Goal: Information Seeking & Learning: Learn about a topic

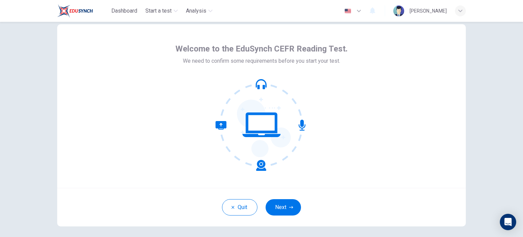
scroll to position [1, 0]
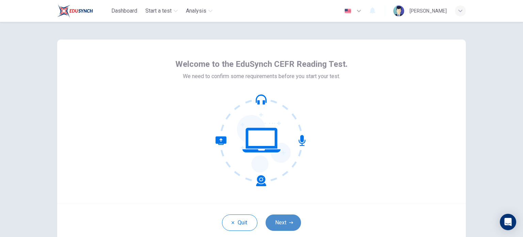
click at [279, 219] on button "Next" at bounding box center [282, 222] width 35 height 16
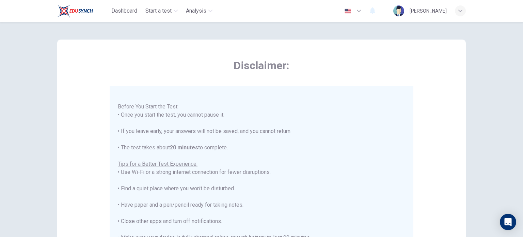
scroll to position [142, 0]
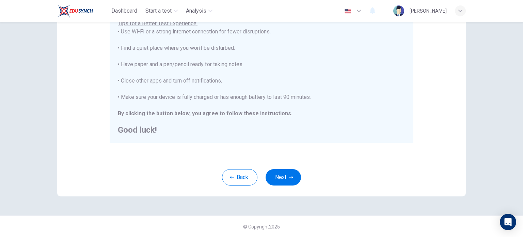
click at [287, 196] on div "Disclaimer: You are about to start a CEFR Reading Test . Before You Start the T…" at bounding box center [261, 47] width 430 height 335
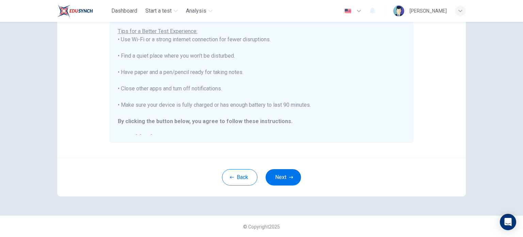
scroll to position [8, 0]
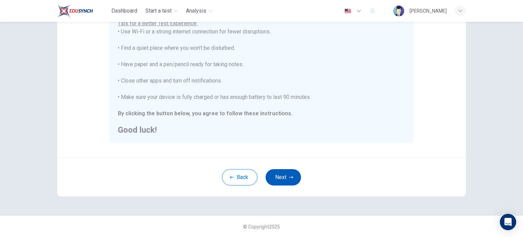
click at [278, 177] on button "Next" at bounding box center [282, 177] width 35 height 16
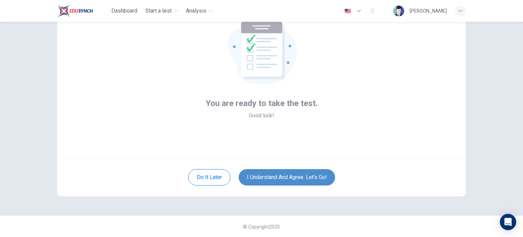
click at [280, 175] on button "I understand and agree. Let’s go!" at bounding box center [287, 177] width 96 height 16
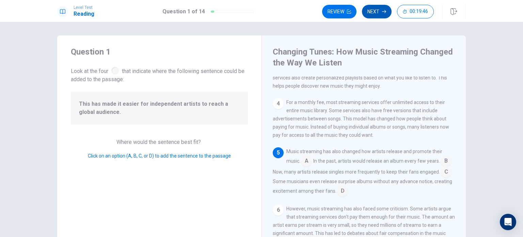
click at [371, 8] on button "Next" at bounding box center [377, 12] width 30 height 14
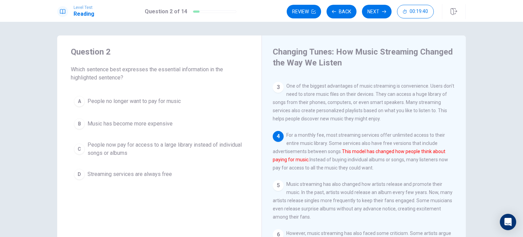
scroll to position [84, 0]
click at [372, 12] on button "Next" at bounding box center [377, 12] width 30 height 14
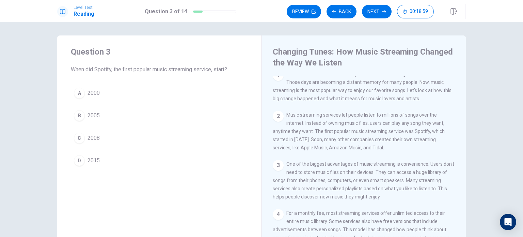
scroll to position [0, 0]
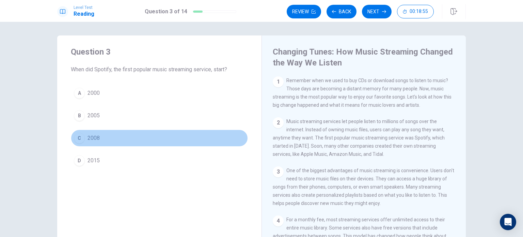
click at [79, 138] on div "C" at bounding box center [79, 137] width 11 height 11
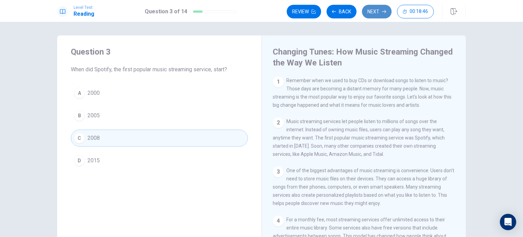
click at [378, 13] on button "Next" at bounding box center [377, 12] width 30 height 14
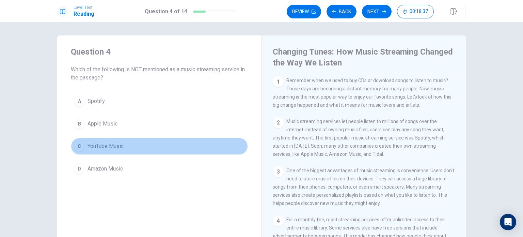
click at [119, 147] on span "YouTube Music" at bounding box center [105, 146] width 36 height 8
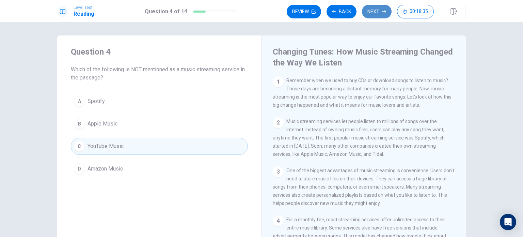
click at [374, 11] on button "Next" at bounding box center [377, 12] width 30 height 14
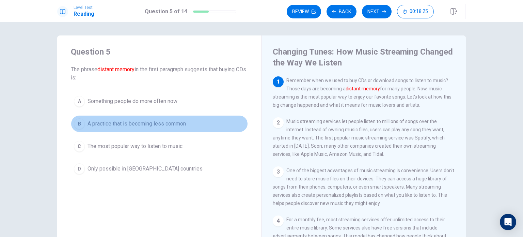
click at [164, 125] on span "A practice that is becoming less common" at bounding box center [136, 123] width 98 height 8
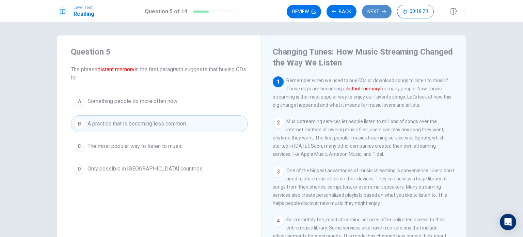
click at [377, 13] on button "Next" at bounding box center [377, 12] width 30 height 14
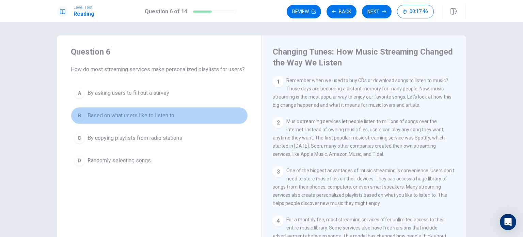
click at [156, 117] on span "Based on what users like to listen to" at bounding box center [130, 115] width 87 height 8
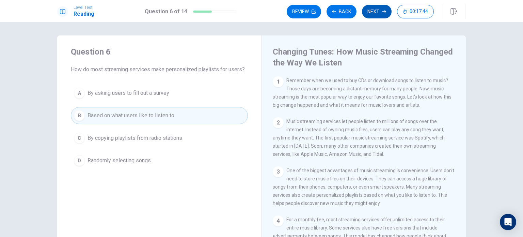
click at [375, 11] on button "Next" at bounding box center [377, 12] width 30 height 14
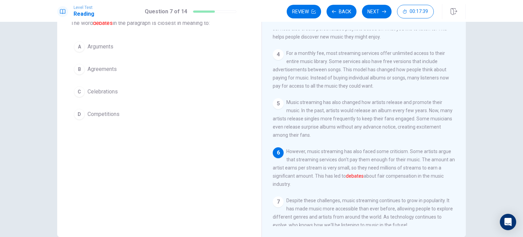
scroll to position [119, 0]
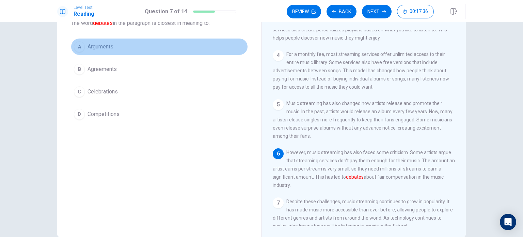
click at [106, 47] on span "Arguments" at bounding box center [100, 47] width 26 height 8
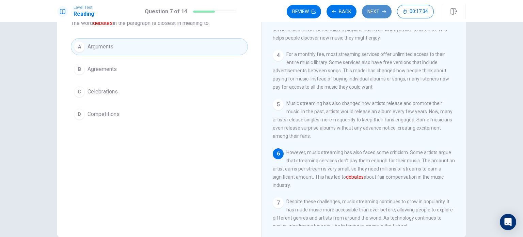
click at [376, 8] on button "Next" at bounding box center [377, 12] width 30 height 14
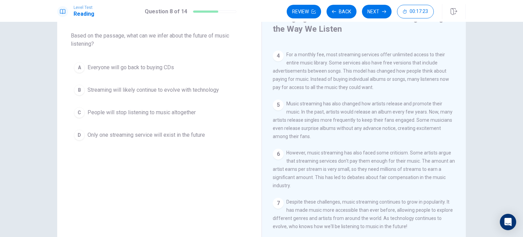
scroll to position [140, 0]
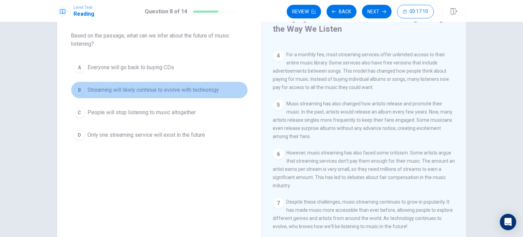
click at [186, 90] on span "Streaming will likely continue to evolve with technology" at bounding box center [152, 90] width 131 height 8
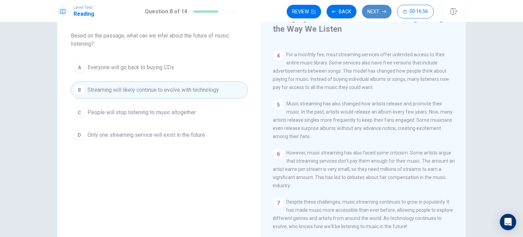
click at [371, 12] on button "Next" at bounding box center [377, 12] width 30 height 14
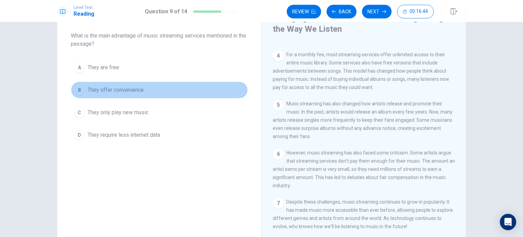
click at [132, 93] on span "They offer convenience" at bounding box center [115, 90] width 56 height 8
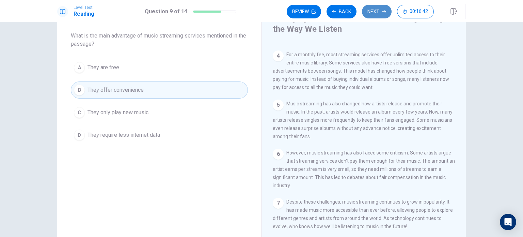
click at [369, 11] on button "Next" at bounding box center [377, 12] width 30 height 14
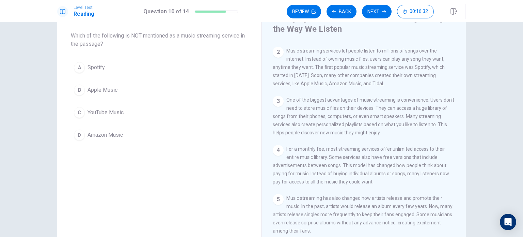
scroll to position [36, 0]
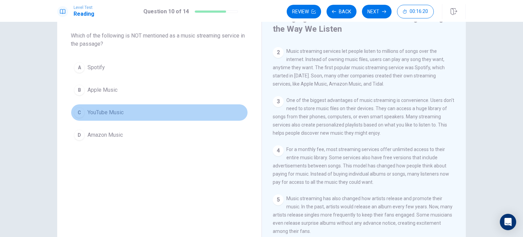
click at [111, 107] on button "C YouTube Music" at bounding box center [159, 112] width 177 height 17
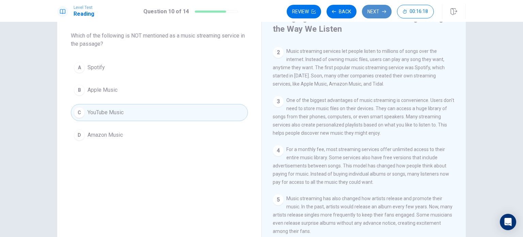
click at [381, 12] on button "Next" at bounding box center [377, 12] width 30 height 14
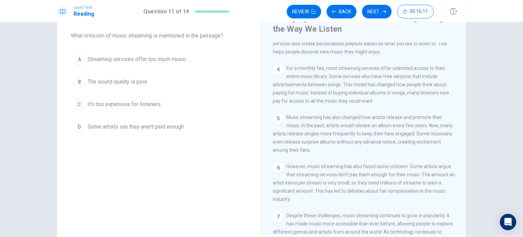
scroll to position [124, 0]
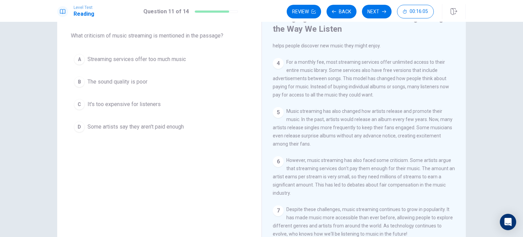
click at [175, 127] on span "Some artists say they aren't paid enough" at bounding box center [135, 127] width 96 height 8
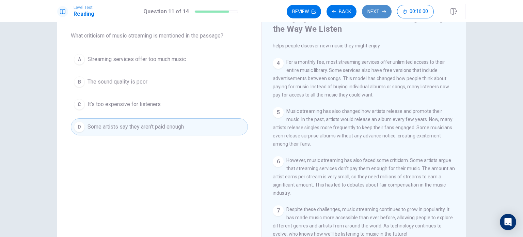
click at [373, 15] on button "Next" at bounding box center [377, 12] width 30 height 14
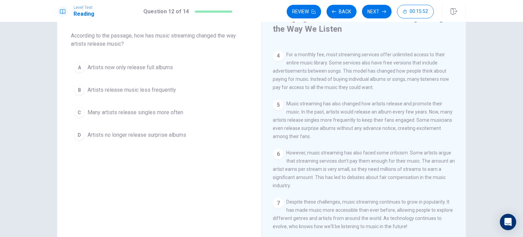
scroll to position [140, 0]
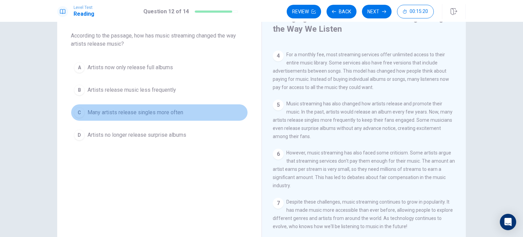
click at [165, 113] on span "Many artists release singles more often" at bounding box center [135, 112] width 96 height 8
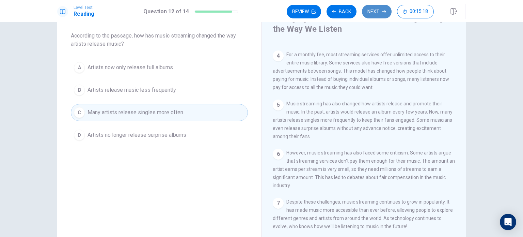
click at [372, 12] on button "Next" at bounding box center [377, 12] width 30 height 14
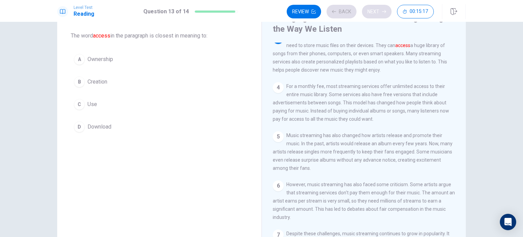
scroll to position [92, 0]
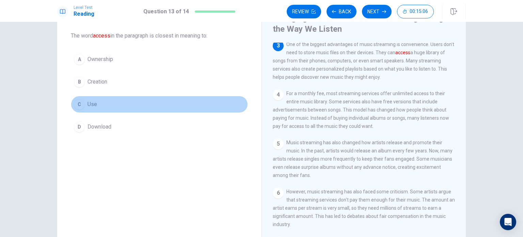
click at [89, 102] on span "Use" at bounding box center [92, 104] width 10 height 8
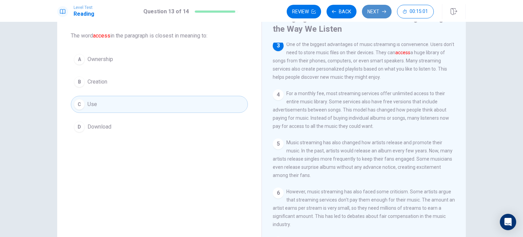
click at [382, 10] on icon "button" at bounding box center [384, 12] width 4 height 4
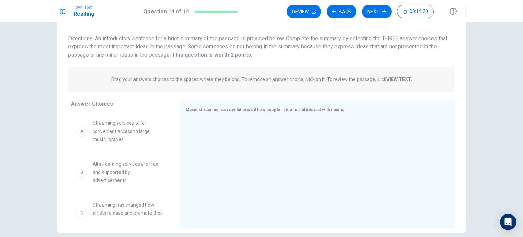
scroll to position [42, 0]
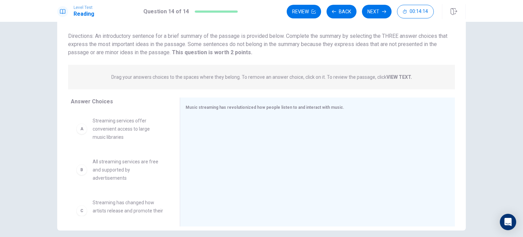
click at [84, 133] on div "A Streaming services offer convenient access to large music libraries" at bounding box center [119, 128] width 87 height 25
drag, startPoint x: 84, startPoint y: 133, endPoint x: 215, endPoint y: 141, distance: 130.9
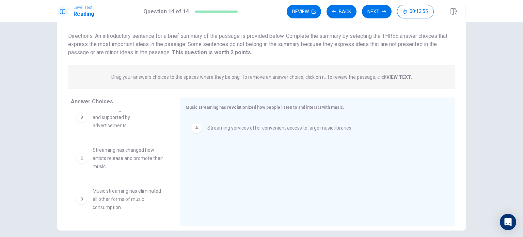
scroll to position [12, 0]
drag, startPoint x: 120, startPoint y: 155, endPoint x: 223, endPoint y: 145, distance: 103.3
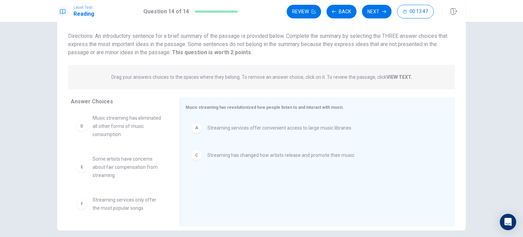
scroll to position [45, 0]
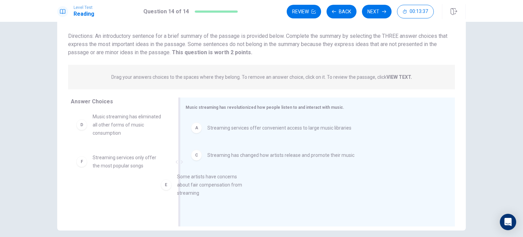
drag, startPoint x: 119, startPoint y: 164, endPoint x: 212, endPoint y: 184, distance: 95.4
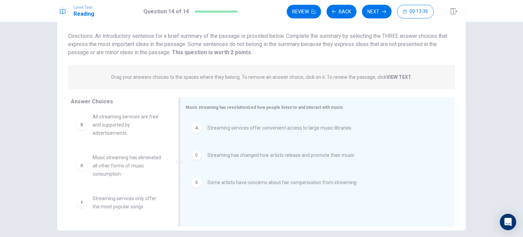
scroll to position [4, 0]
click at [301, 10] on button "Review" at bounding box center [304, 12] width 34 height 14
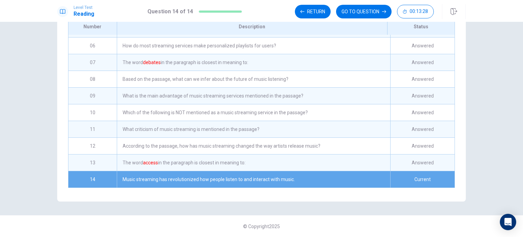
scroll to position [0, 0]
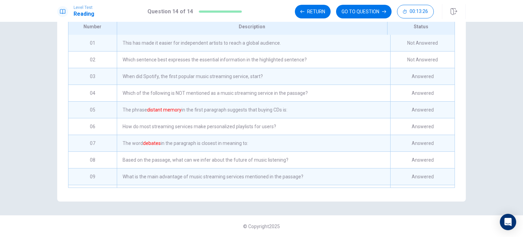
click at [279, 41] on div "This has made it easier for independent artists to reach a global audience." at bounding box center [253, 43] width 273 height 16
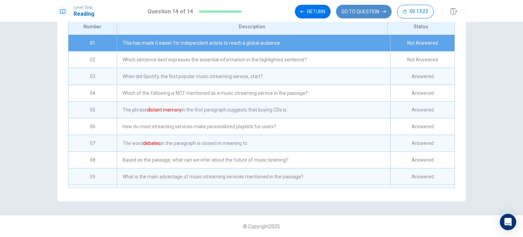
click at [350, 9] on button "GO TO QUESTION" at bounding box center [363, 12] width 55 height 14
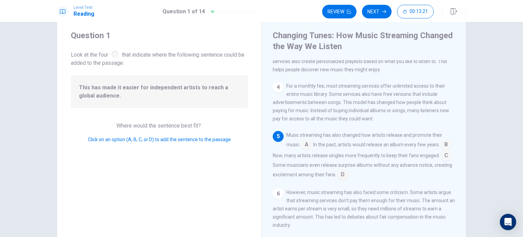
scroll to position [16, 0]
click at [306, 150] on input at bounding box center [306, 145] width 11 height 11
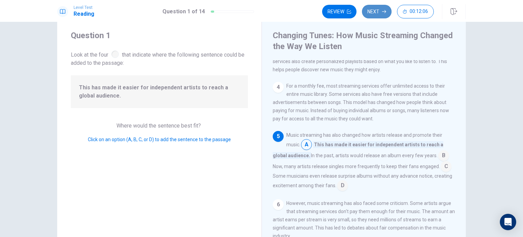
click at [368, 10] on button "Next" at bounding box center [377, 12] width 30 height 14
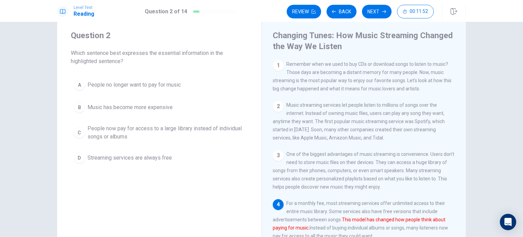
scroll to position [1, 0]
click at [308, 13] on button "Review" at bounding box center [304, 12] width 34 height 14
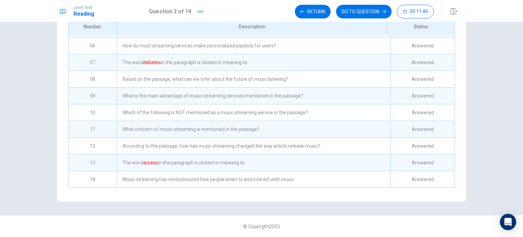
scroll to position [0, 0]
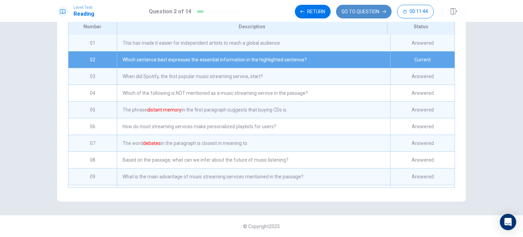
click at [349, 11] on button "GO TO QUESTION" at bounding box center [363, 12] width 55 height 14
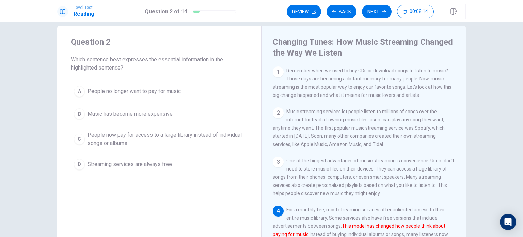
scroll to position [9, 0]
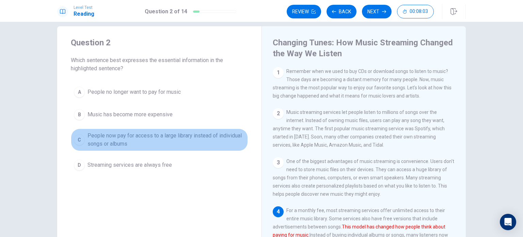
click at [163, 138] on span "People now pay for access to a large library instead of individual songs or alb…" at bounding box center [165, 139] width 157 height 16
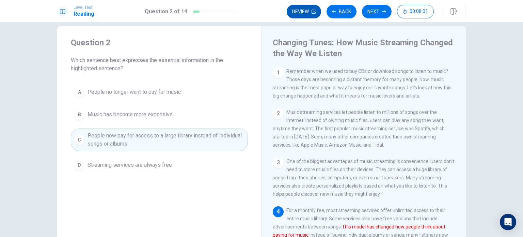
click at [308, 15] on button "Review" at bounding box center [304, 12] width 34 height 14
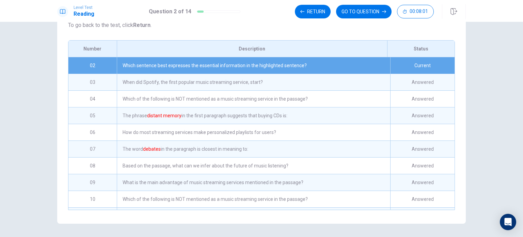
scroll to position [107, 0]
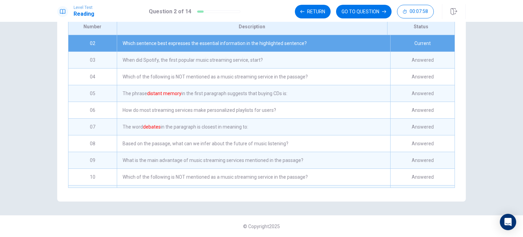
click at [350, 43] on div "Which sentence best expresses the essential information in the highlighted sent…" at bounding box center [253, 43] width 273 height 16
click at [413, 47] on div "Current" at bounding box center [422, 43] width 64 height 16
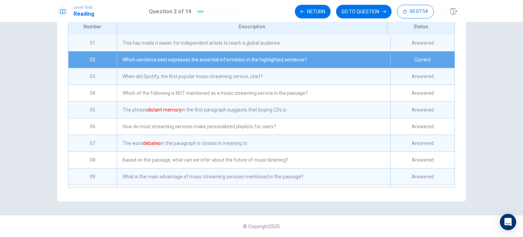
click at [406, 42] on div "Answered" at bounding box center [422, 43] width 64 height 16
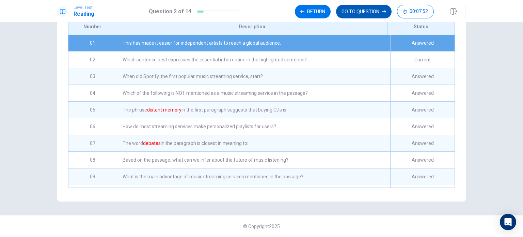
click at [378, 8] on button "GO TO QUESTION" at bounding box center [363, 12] width 55 height 14
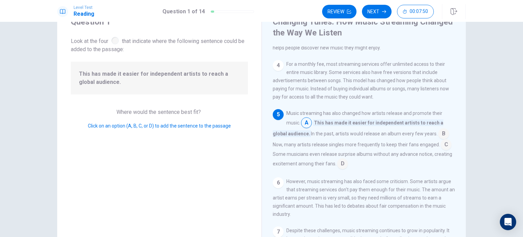
scroll to position [30, 0]
click at [385, 9] on button "Next" at bounding box center [377, 12] width 30 height 14
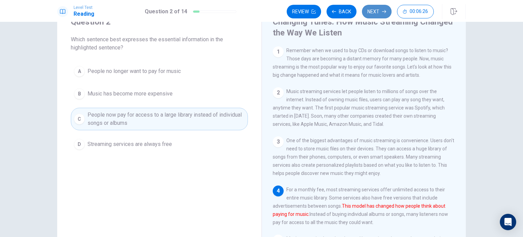
click at [385, 9] on button "Next" at bounding box center [377, 12] width 30 height 14
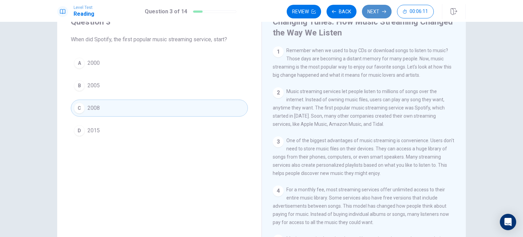
click at [385, 9] on button "Next" at bounding box center [377, 12] width 30 height 14
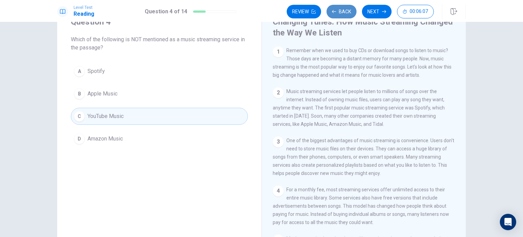
click at [347, 10] on button "Back" at bounding box center [341, 12] width 30 height 14
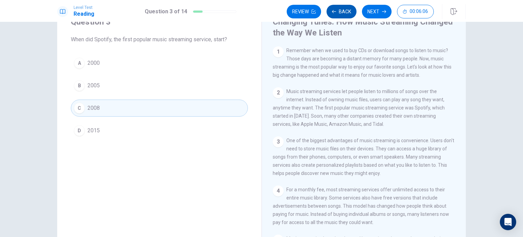
click at [347, 10] on button "Back" at bounding box center [341, 12] width 30 height 14
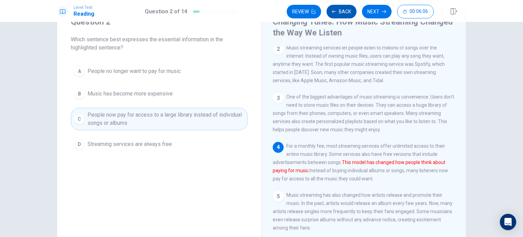
scroll to position [57, 0]
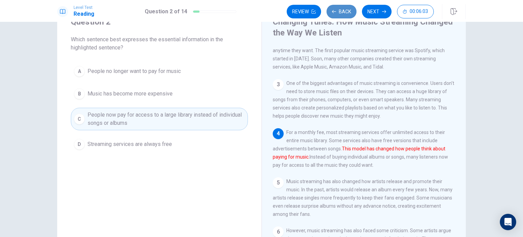
click at [347, 10] on button "Back" at bounding box center [341, 12] width 30 height 14
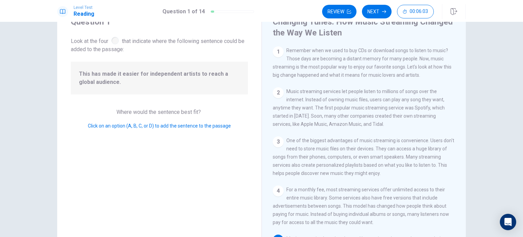
scroll to position [125, 0]
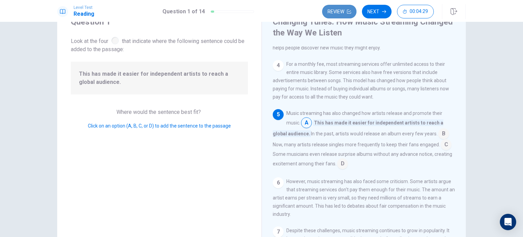
click at [337, 13] on button "Review" at bounding box center [339, 12] width 34 height 14
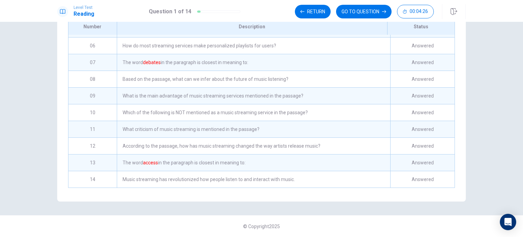
scroll to position [0, 0]
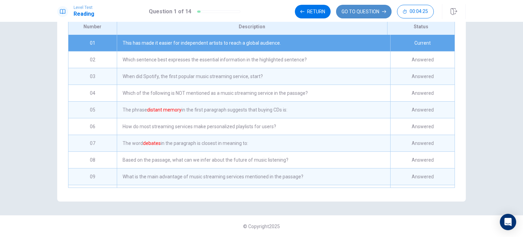
click at [366, 12] on button "GO TO QUESTION" at bounding box center [363, 12] width 55 height 14
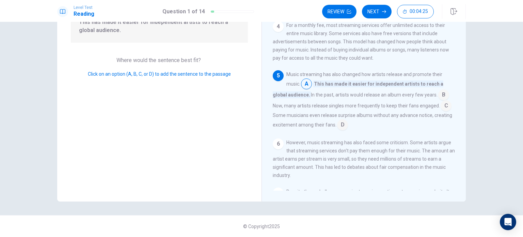
scroll to position [125, 0]
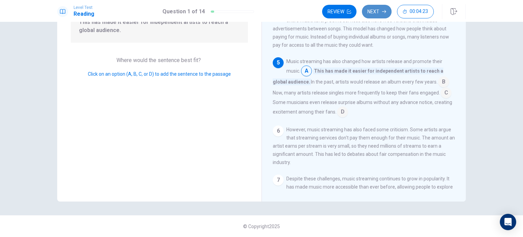
click at [385, 13] on icon "button" at bounding box center [384, 12] width 4 height 4
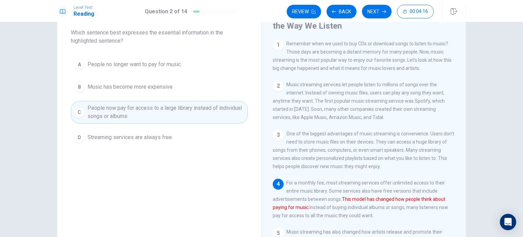
scroll to position [35, 0]
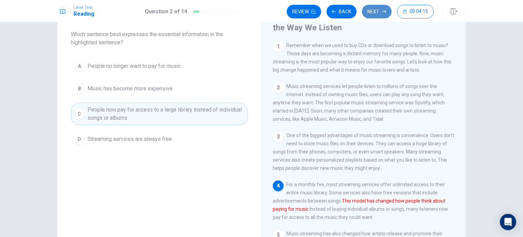
click at [384, 10] on icon "button" at bounding box center [384, 12] width 4 height 4
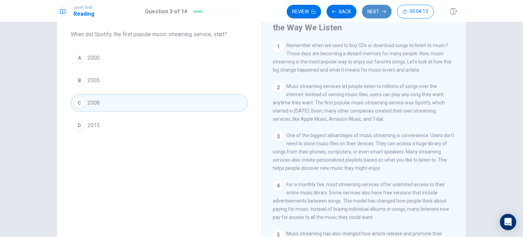
click at [384, 10] on icon "button" at bounding box center [384, 12] width 4 height 4
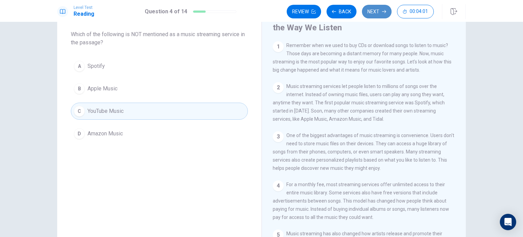
click at [371, 11] on button "Next" at bounding box center [377, 12] width 30 height 14
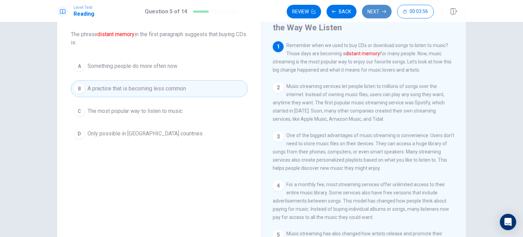
click at [371, 11] on button "Next" at bounding box center [377, 12] width 30 height 14
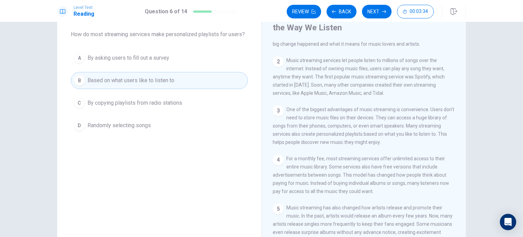
scroll to position [27, 0]
click at [385, 12] on icon "button" at bounding box center [384, 11] width 4 height 3
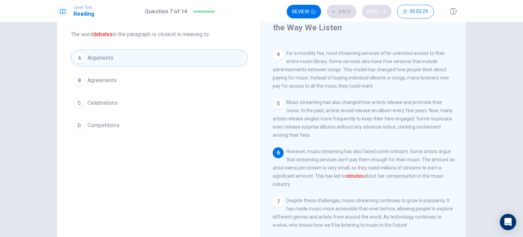
scroll to position [140, 0]
click at [377, 15] on button "Next" at bounding box center [377, 12] width 30 height 14
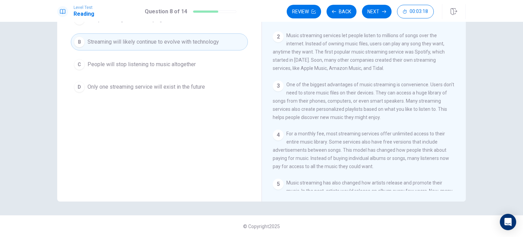
scroll to position [0, 0]
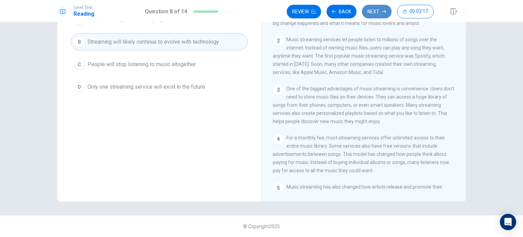
click at [376, 8] on button "Next" at bounding box center [377, 12] width 30 height 14
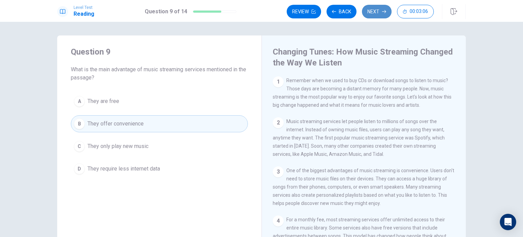
click at [383, 11] on icon "button" at bounding box center [384, 12] width 4 height 4
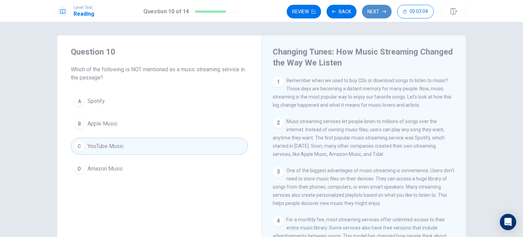
click at [379, 12] on button "Next" at bounding box center [377, 12] width 30 height 14
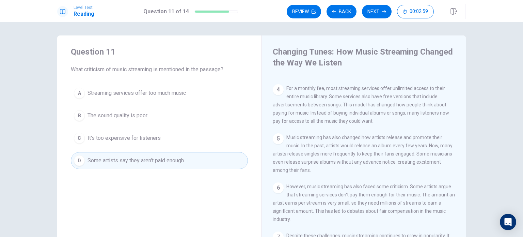
scroll to position [139, 0]
click at [381, 12] on button "Next" at bounding box center [377, 12] width 30 height 14
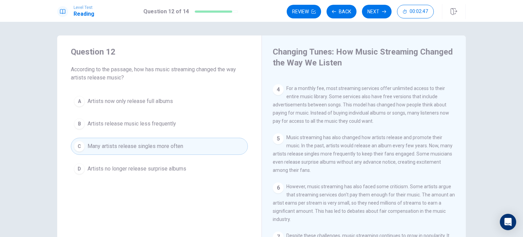
scroll to position [140, 0]
click at [383, 13] on icon "button" at bounding box center [384, 12] width 4 height 4
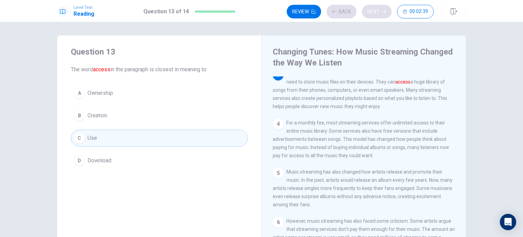
scroll to position [92, 0]
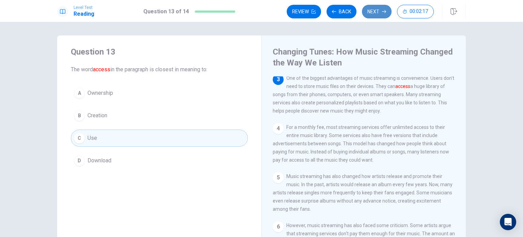
click at [383, 13] on icon "button" at bounding box center [384, 12] width 4 height 4
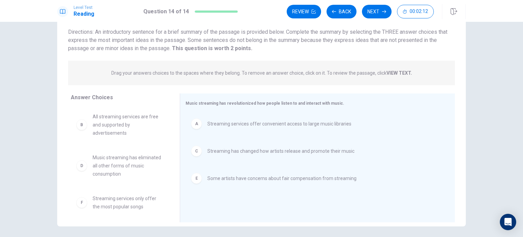
scroll to position [46, 0]
click at [335, 12] on icon "button" at bounding box center [334, 12] width 4 height 4
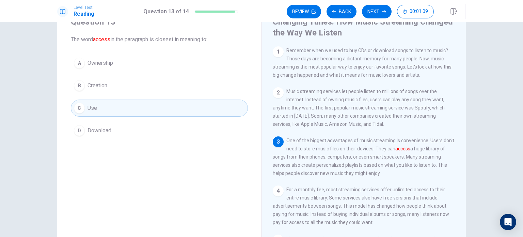
scroll to position [30, 0]
click at [375, 15] on button "Next" at bounding box center [377, 12] width 30 height 14
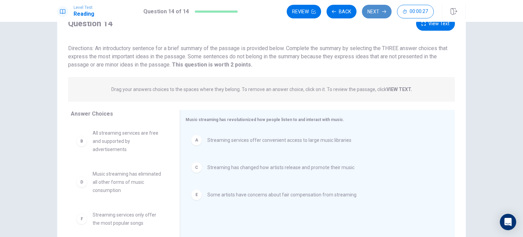
click at [380, 9] on button "Next" at bounding box center [377, 12] width 30 height 14
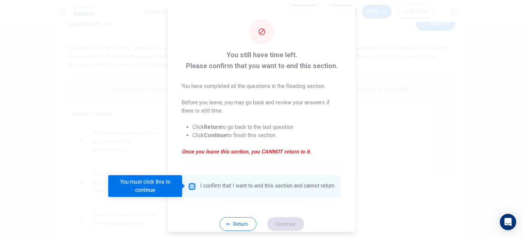
click at [192, 187] on input "You must click this to continue" at bounding box center [192, 186] width 8 height 8
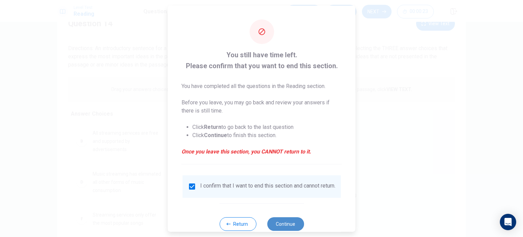
click at [291, 228] on button "Continue" at bounding box center [285, 223] width 37 height 14
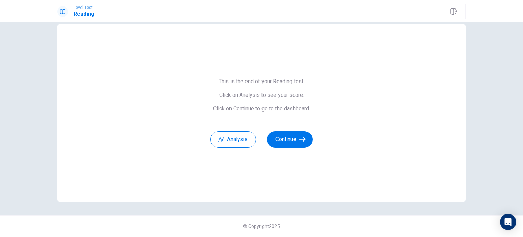
scroll to position [11, 0]
click at [236, 136] on button "Analysis" at bounding box center [233, 139] width 46 height 16
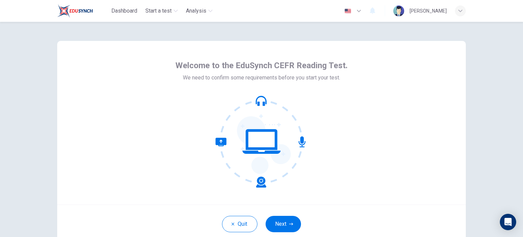
scroll to position [47, 0]
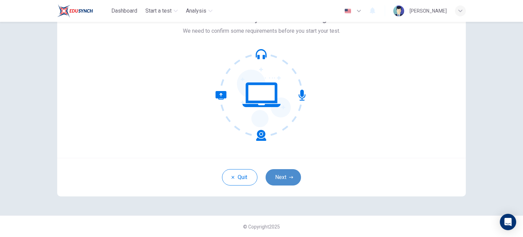
click at [279, 176] on button "Next" at bounding box center [282, 177] width 35 height 16
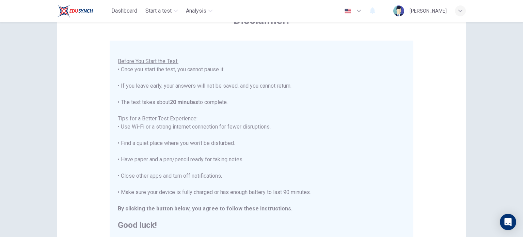
scroll to position [142, 0]
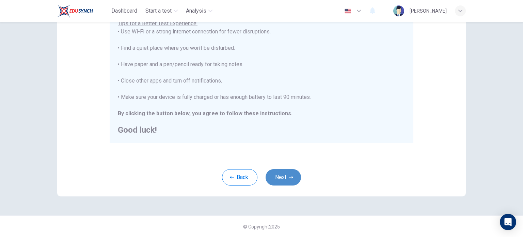
click at [285, 177] on button "Next" at bounding box center [282, 177] width 35 height 16
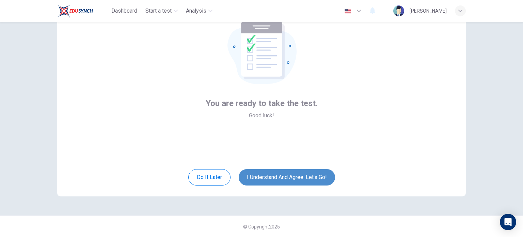
click at [285, 177] on button "I understand and agree. Let’s go!" at bounding box center [287, 177] width 96 height 16
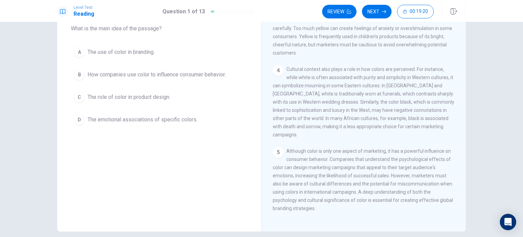
scroll to position [41, 0]
click at [376, 13] on button "Next" at bounding box center [377, 12] width 30 height 14
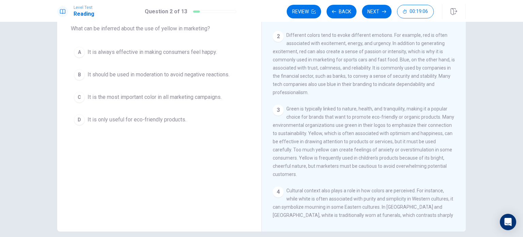
scroll to position [68, 0]
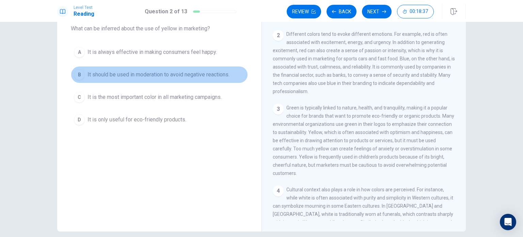
click at [176, 73] on span "It should be used in moderation to avoid negative reactions." at bounding box center [158, 74] width 142 height 8
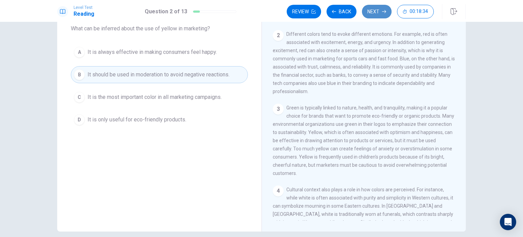
click at [371, 11] on button "Next" at bounding box center [377, 12] width 30 height 14
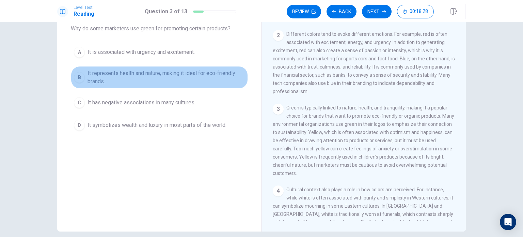
click at [218, 75] on span "It represents health and nature, making it ideal for eco-friendly brands." at bounding box center [165, 77] width 157 height 16
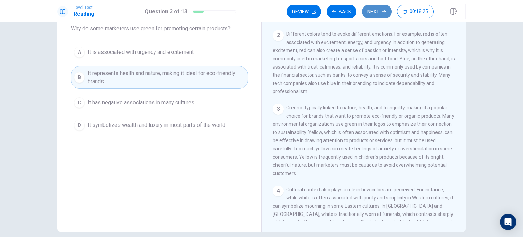
click at [367, 14] on button "Next" at bounding box center [377, 12] width 30 height 14
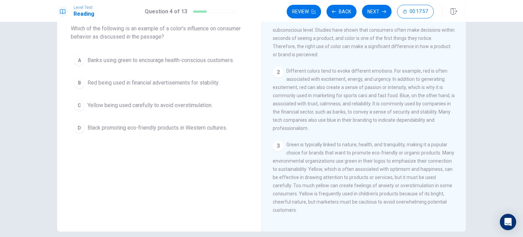
scroll to position [31, 0]
click at [206, 128] on span "Black promoting eco-friendly products in Western cultures." at bounding box center [157, 128] width 140 height 8
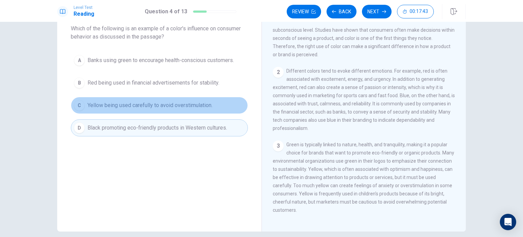
click at [194, 108] on span "Yellow being used carefully to avoid overstimulation." at bounding box center [149, 105] width 125 height 8
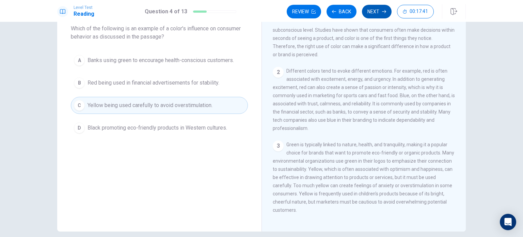
click at [374, 8] on button "Next" at bounding box center [377, 12] width 30 height 14
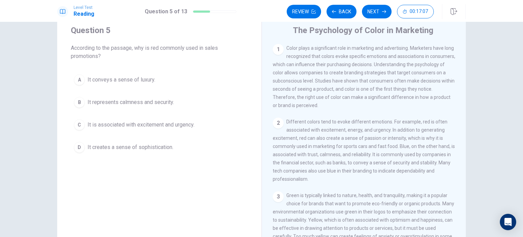
scroll to position [20, 0]
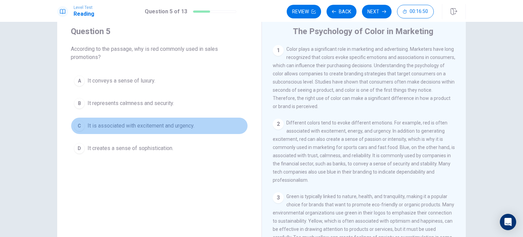
click at [163, 128] on span "It is associated with excitement and urgency." at bounding box center [140, 126] width 107 height 8
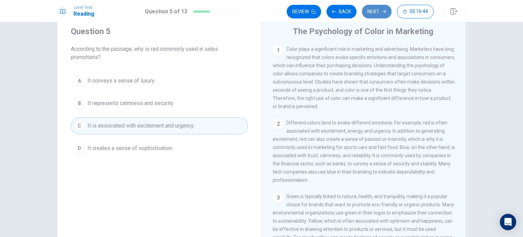
click at [386, 11] on button "Next" at bounding box center [377, 12] width 30 height 14
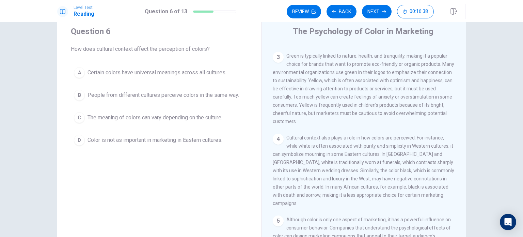
scroll to position [140, 0]
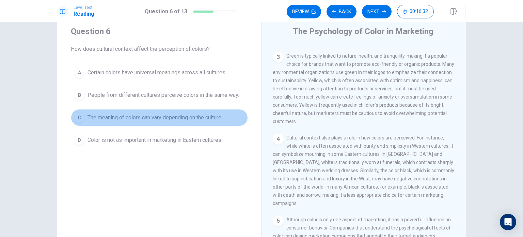
click at [210, 117] on span "The meaning of colors can vary depending on the culture." at bounding box center [154, 117] width 135 height 8
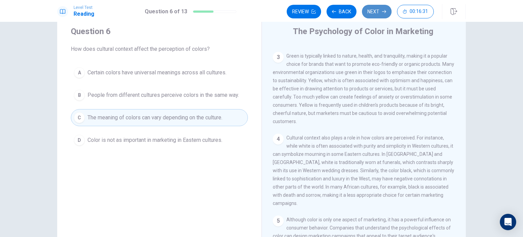
click at [375, 9] on button "Next" at bounding box center [377, 12] width 30 height 14
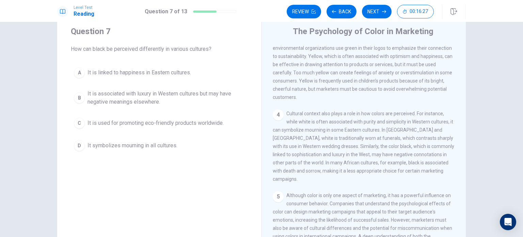
scroll to position [191, 0]
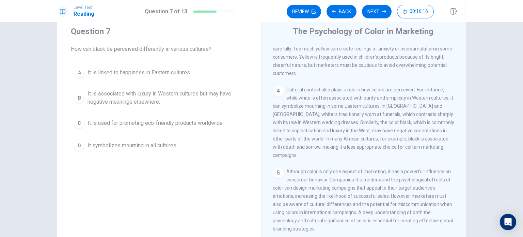
click at [214, 92] on span "It is associated with luxury in Western cultures but may have negative meanings…" at bounding box center [165, 98] width 157 height 16
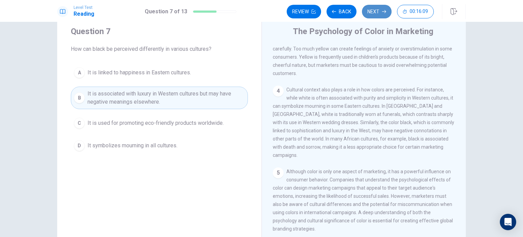
click at [372, 12] on button "Next" at bounding box center [377, 12] width 30 height 14
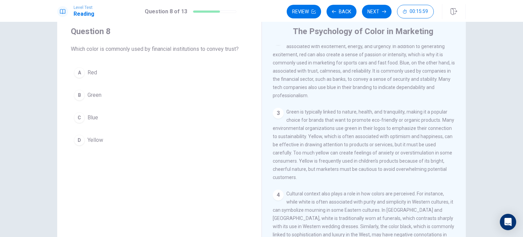
scroll to position [84, 0]
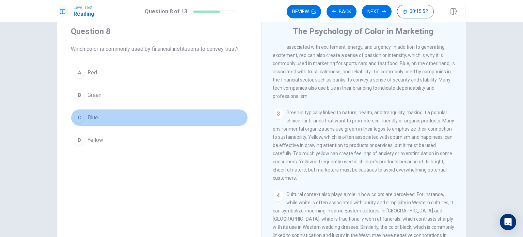
click at [94, 112] on button "C Blue" at bounding box center [159, 117] width 177 height 17
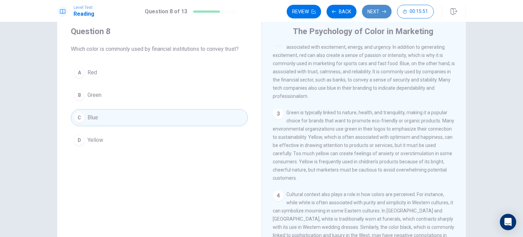
click at [373, 10] on button "Next" at bounding box center [377, 12] width 30 height 14
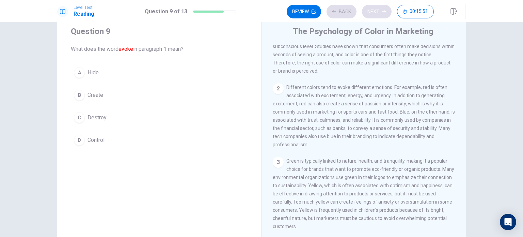
scroll to position [0, 0]
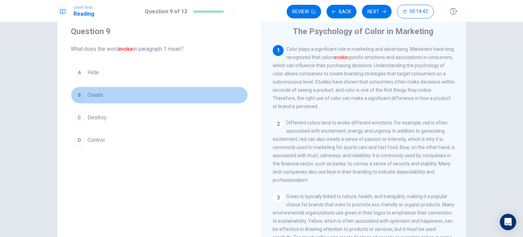
click at [94, 91] on span "Create" at bounding box center [95, 95] width 16 height 8
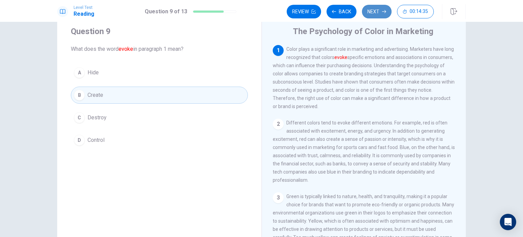
click at [381, 13] on button "Next" at bounding box center [377, 12] width 30 height 14
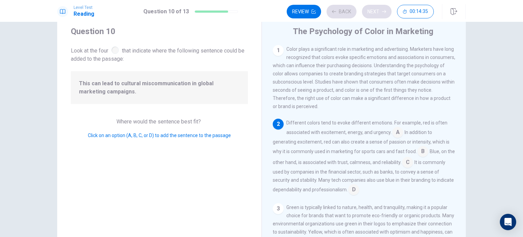
scroll to position [24, 0]
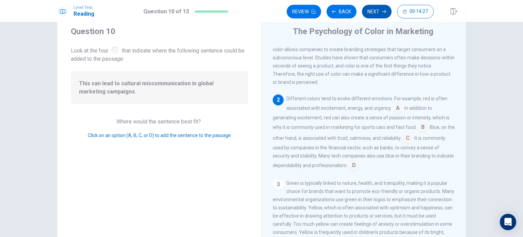
click at [381, 13] on button "Next" at bounding box center [377, 12] width 30 height 14
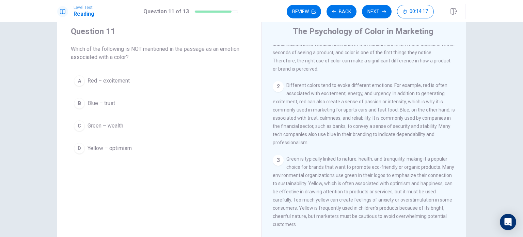
scroll to position [39, 0]
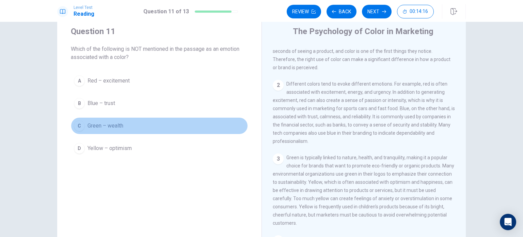
click at [117, 127] on span "Green – wealth" at bounding box center [105, 126] width 36 height 8
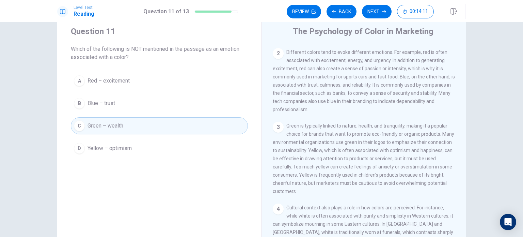
scroll to position [71, 0]
click at [374, 6] on button "Next" at bounding box center [377, 12] width 30 height 14
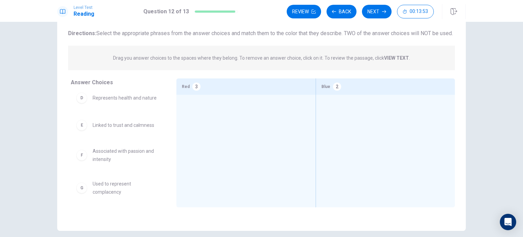
scroll to position [108, 0]
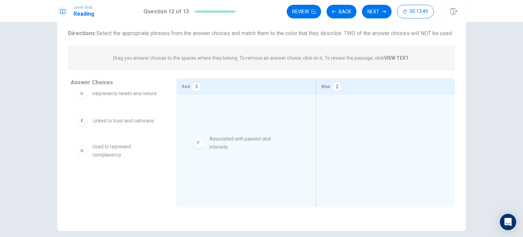
drag, startPoint x: 125, startPoint y: 158, endPoint x: 257, endPoint y: 141, distance: 132.7
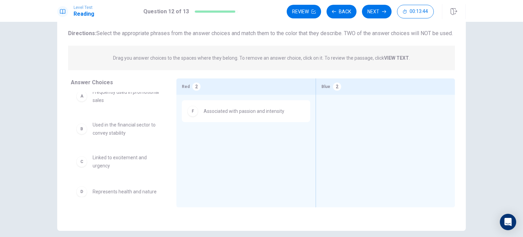
scroll to position [0, 0]
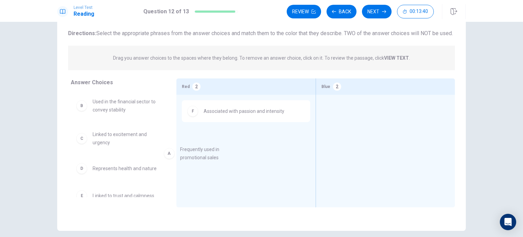
drag, startPoint x: 118, startPoint y: 119, endPoint x: 224, endPoint y: 168, distance: 116.5
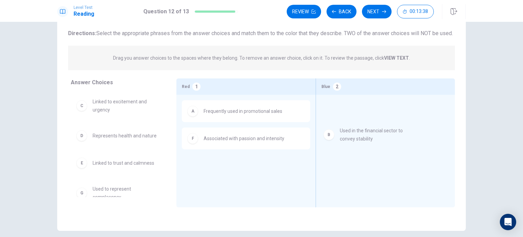
drag, startPoint x: 122, startPoint y: 118, endPoint x: 378, endPoint y: 138, distance: 256.7
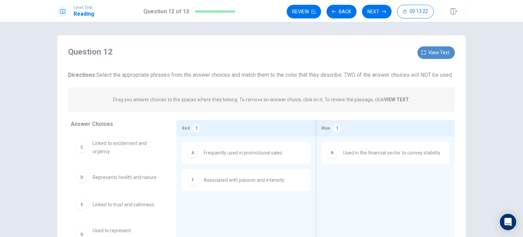
click at [430, 52] on span "View text" at bounding box center [438, 52] width 21 height 9
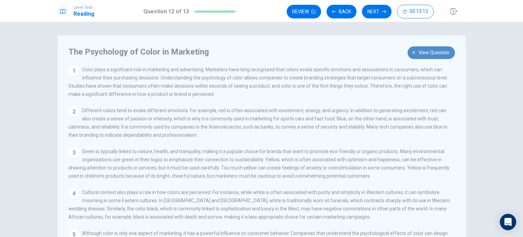
click at [430, 52] on span "View question" at bounding box center [433, 52] width 31 height 9
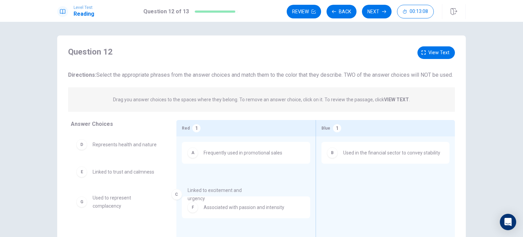
drag, startPoint x: 133, startPoint y: 160, endPoint x: 259, endPoint y: 193, distance: 130.0
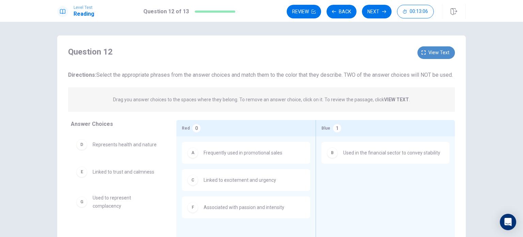
click at [440, 57] on button "View text" at bounding box center [435, 52] width 37 height 13
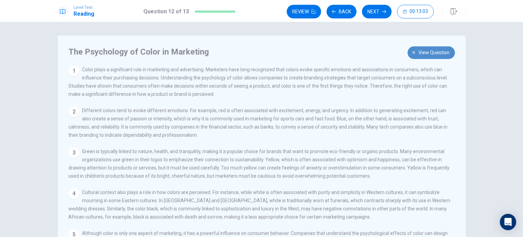
click at [440, 57] on button "View question" at bounding box center [430, 52] width 47 height 13
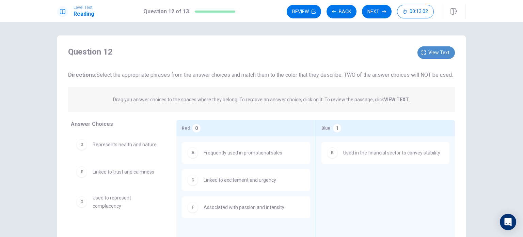
click at [440, 57] on button "View text" at bounding box center [435, 52] width 37 height 13
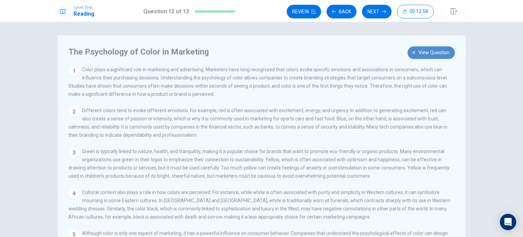
click at [440, 57] on button "View question" at bounding box center [430, 52] width 47 height 13
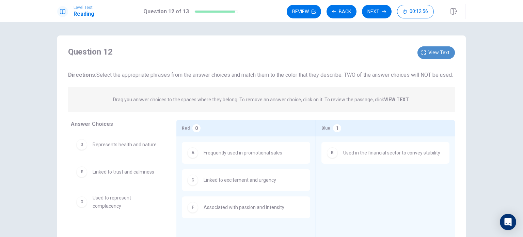
click at [440, 57] on button "View text" at bounding box center [435, 52] width 37 height 13
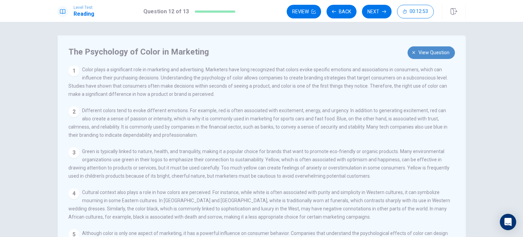
click at [440, 57] on button "View question" at bounding box center [430, 52] width 47 height 13
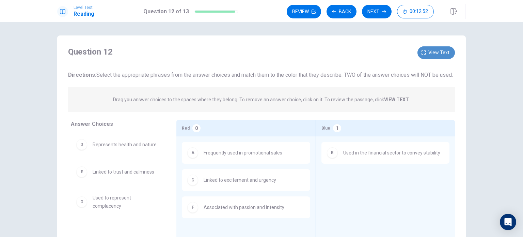
click at [440, 57] on button "View text" at bounding box center [435, 52] width 37 height 13
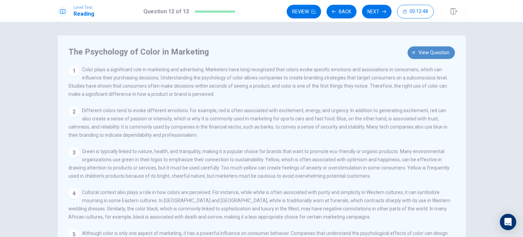
click at [440, 57] on button "View question" at bounding box center [430, 52] width 47 height 13
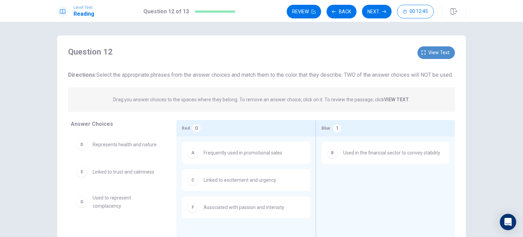
click at [440, 57] on button "View text" at bounding box center [435, 52] width 37 height 13
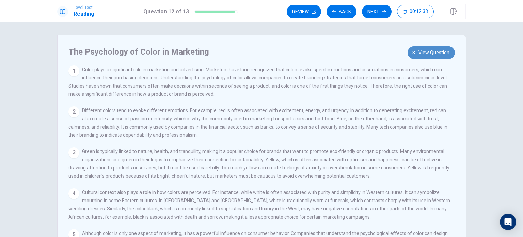
click at [440, 57] on button "View question" at bounding box center [430, 52] width 47 height 13
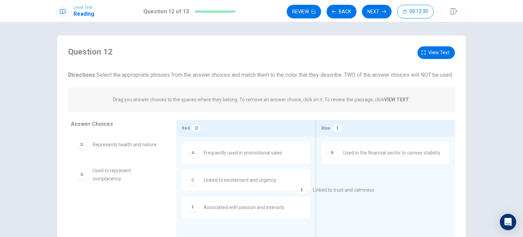
drag, startPoint x: 134, startPoint y: 180, endPoint x: 381, endPoint y: 190, distance: 246.9
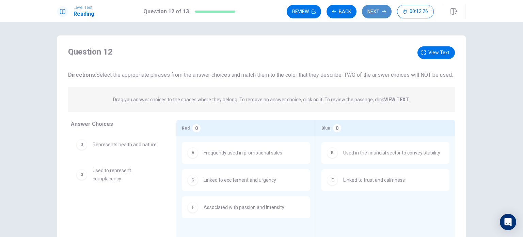
click at [380, 13] on button "Next" at bounding box center [377, 12] width 30 height 14
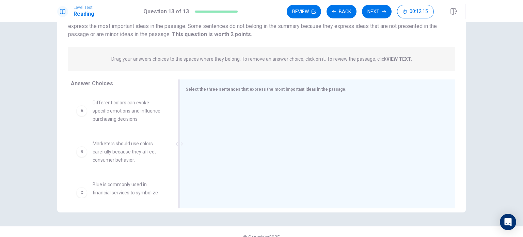
scroll to position [61, 0]
drag, startPoint x: 131, startPoint y: 117, endPoint x: 236, endPoint y: 115, distance: 104.8
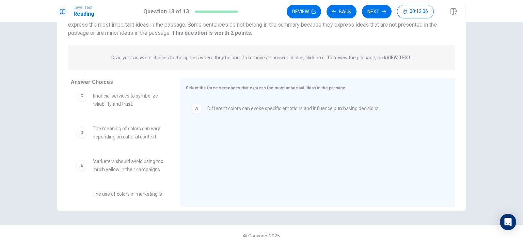
scroll to position [55, 0]
drag, startPoint x: 138, startPoint y: 136, endPoint x: 269, endPoint y: 144, distance: 130.6
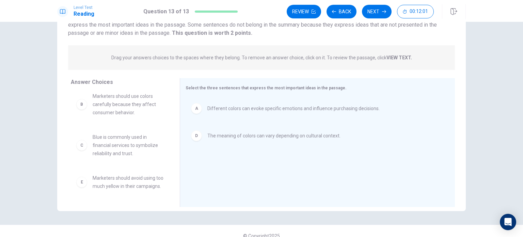
scroll to position [0, 0]
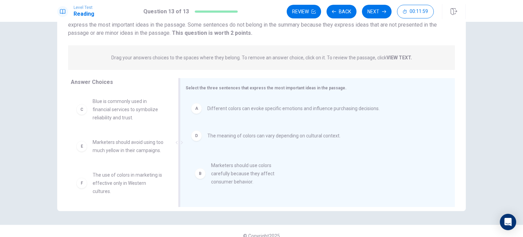
drag, startPoint x: 123, startPoint y: 110, endPoint x: 263, endPoint y: 174, distance: 153.5
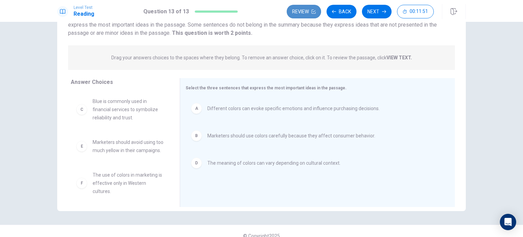
click at [310, 11] on button "Review" at bounding box center [304, 12] width 34 height 14
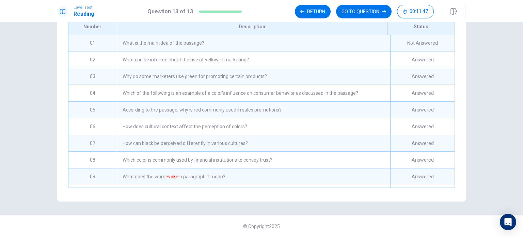
click at [314, 40] on div "What is the main idea of the passage?" at bounding box center [253, 43] width 273 height 16
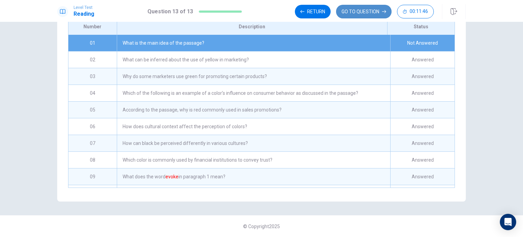
click at [368, 8] on button "GO TO QUESTION" at bounding box center [363, 12] width 55 height 14
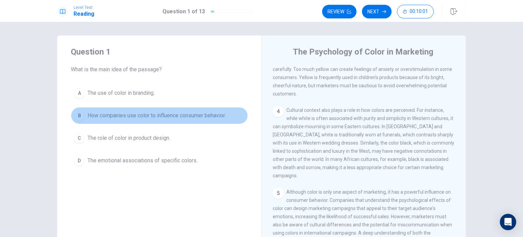
click at [214, 119] on span "How companies use color to influence consumer behavior." at bounding box center [156, 115] width 138 height 8
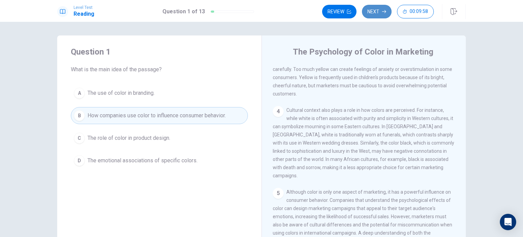
click at [380, 13] on button "Next" at bounding box center [377, 12] width 30 height 14
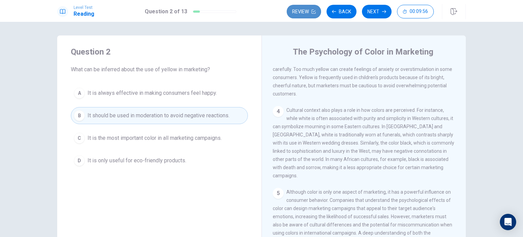
click at [307, 13] on button "Review" at bounding box center [304, 12] width 34 height 14
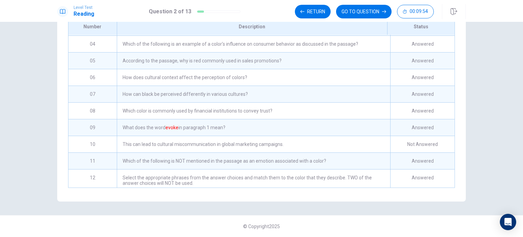
scroll to position [72, 0]
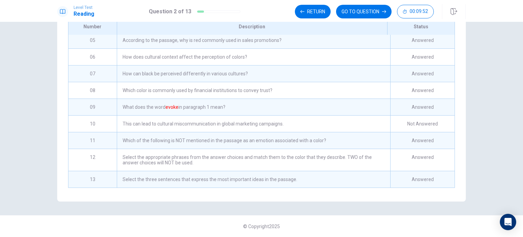
click at [316, 118] on div "This can lead to cultural miscommunication in global marketing campaigns." at bounding box center [253, 123] width 273 height 16
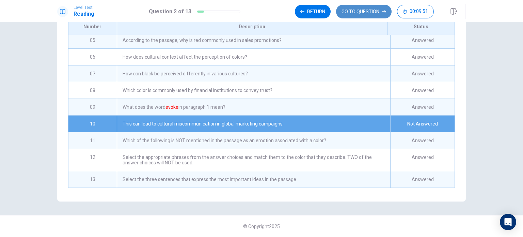
click at [353, 13] on button "GO TO QUESTION" at bounding box center [363, 12] width 55 height 14
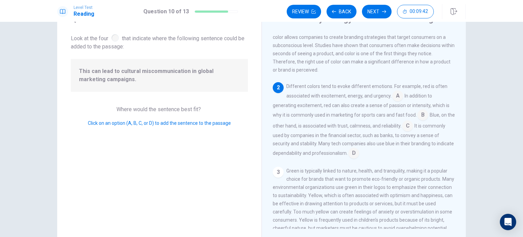
scroll to position [33, 0]
click at [413, 129] on input at bounding box center [407, 126] width 11 height 11
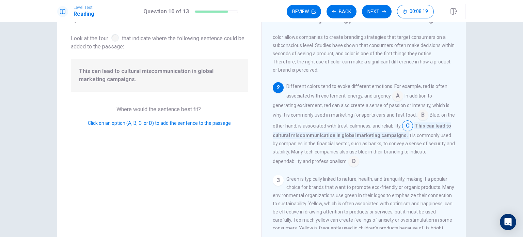
click at [397, 100] on input at bounding box center [397, 96] width 11 height 11
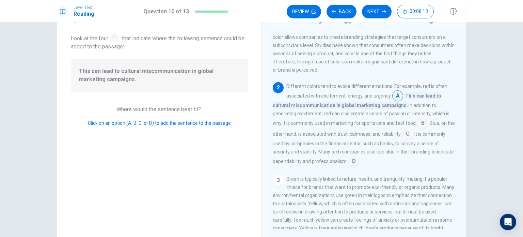
click at [421, 124] on input at bounding box center [422, 123] width 11 height 11
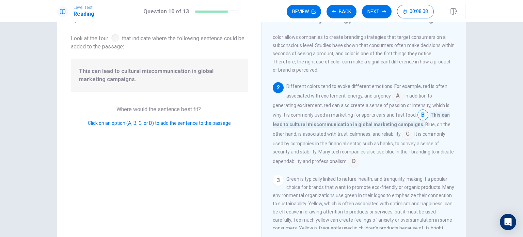
click at [408, 136] on input at bounding box center [407, 134] width 11 height 11
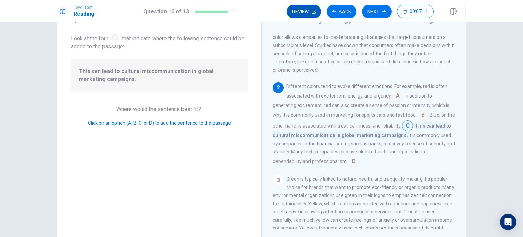
click at [307, 14] on button "Review" at bounding box center [304, 12] width 34 height 14
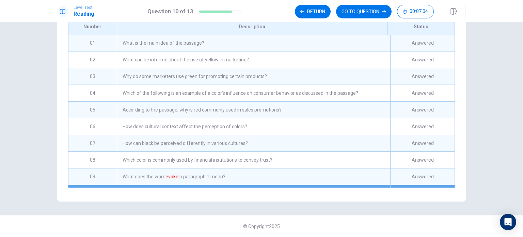
scroll to position [72, 0]
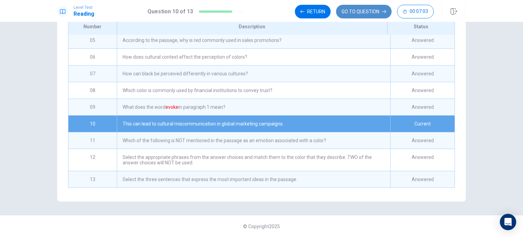
click at [352, 13] on button "GO TO QUESTION" at bounding box center [363, 12] width 55 height 14
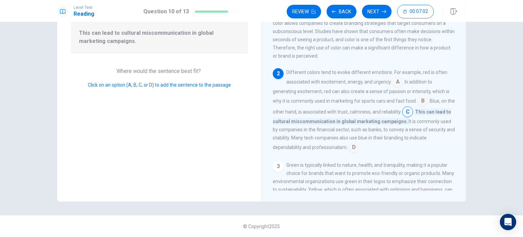
scroll to position [32, 0]
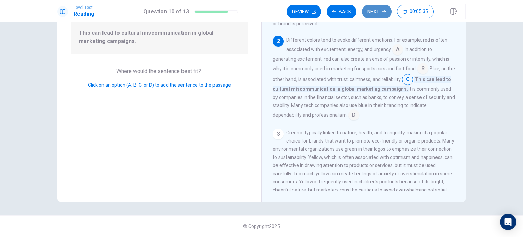
click at [371, 7] on button "Next" at bounding box center [377, 12] width 30 height 14
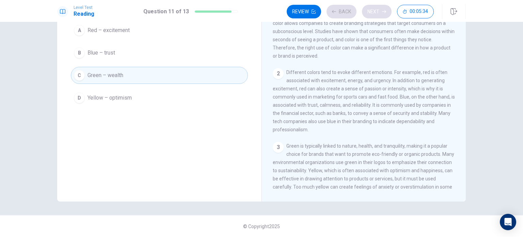
click at [371, 7] on div "Review Back Next 00:05:34" at bounding box center [360, 12] width 147 height 14
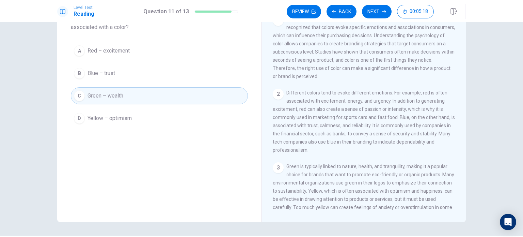
scroll to position [0, 0]
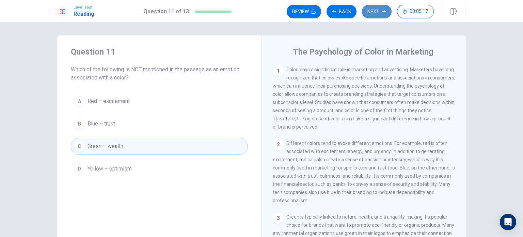
click at [376, 11] on button "Next" at bounding box center [377, 12] width 30 height 14
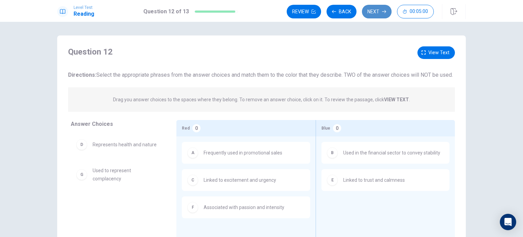
click at [385, 12] on icon "button" at bounding box center [384, 11] width 4 height 3
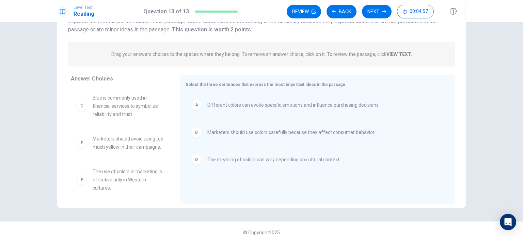
scroll to position [65, 0]
click at [376, 15] on button "Next" at bounding box center [377, 12] width 30 height 14
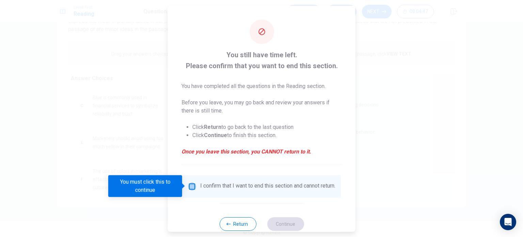
click at [193, 186] on input "You must click this to continue" at bounding box center [192, 186] width 8 height 8
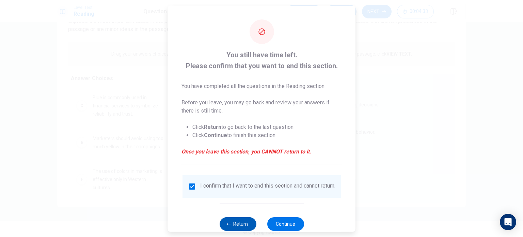
click at [245, 226] on button "Return" at bounding box center [237, 223] width 37 height 14
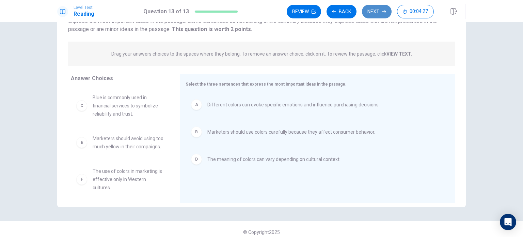
click at [382, 8] on button "Next" at bounding box center [377, 12] width 30 height 14
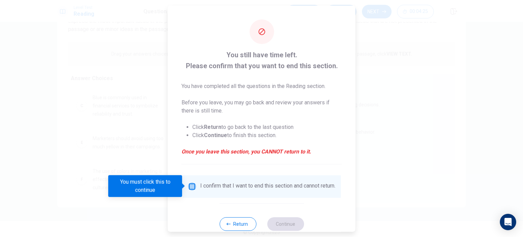
click at [190, 187] on input "You must click this to continue" at bounding box center [192, 186] width 8 height 8
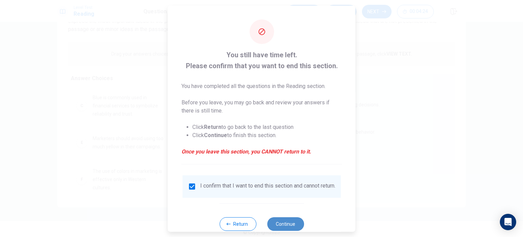
click at [285, 227] on button "Continue" at bounding box center [285, 223] width 37 height 14
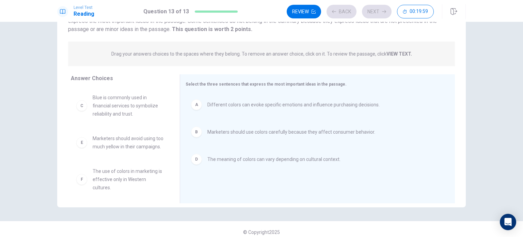
scroll to position [11, 0]
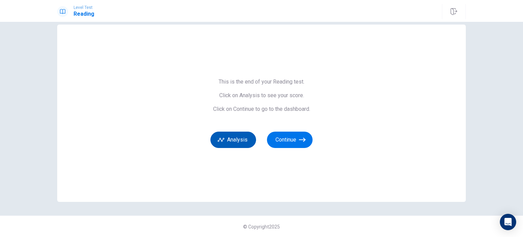
click at [239, 142] on button "Analysis" at bounding box center [233, 139] width 46 height 16
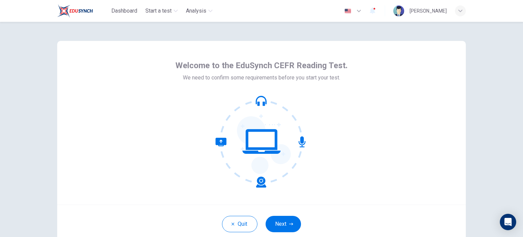
scroll to position [47, 0]
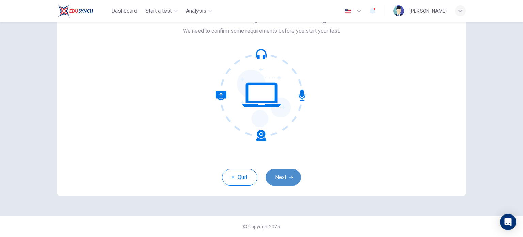
click at [275, 179] on button "Next" at bounding box center [282, 177] width 35 height 16
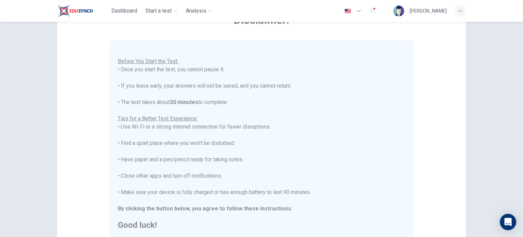
scroll to position [142, 0]
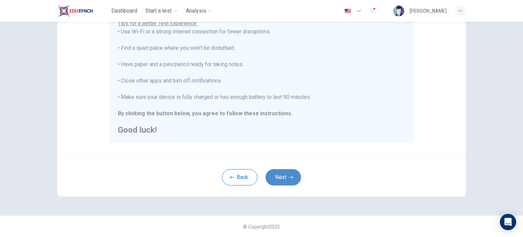
click at [289, 182] on button "Next" at bounding box center [282, 177] width 35 height 16
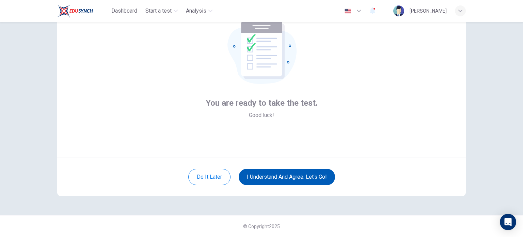
scroll to position [47, 0]
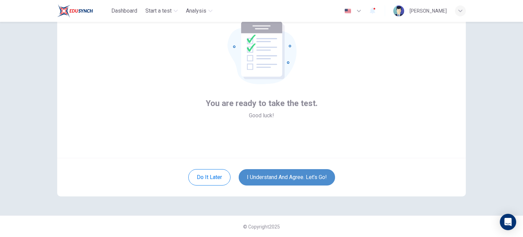
click at [289, 182] on button "I understand and agree. Let’s go!" at bounding box center [287, 177] width 96 height 16
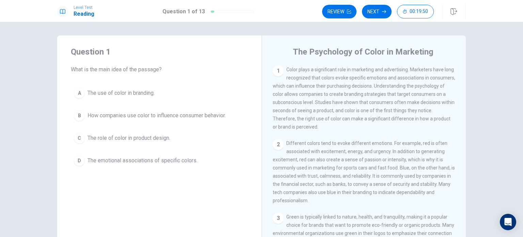
click at [141, 110] on button "B How companies use color to influence consumer behavior." at bounding box center [159, 115] width 177 height 17
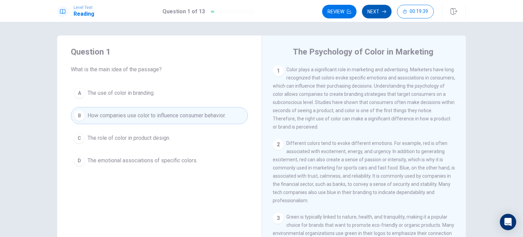
click at [373, 11] on button "Next" at bounding box center [377, 12] width 30 height 14
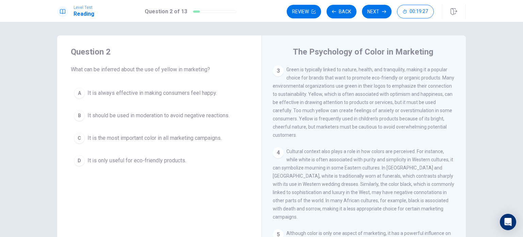
scroll to position [147, 0]
click at [212, 113] on span "It should be used in moderation to avoid negative reactions." at bounding box center [158, 115] width 142 height 8
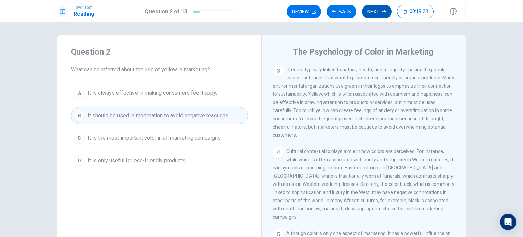
click at [388, 11] on button "Next" at bounding box center [377, 12] width 30 height 14
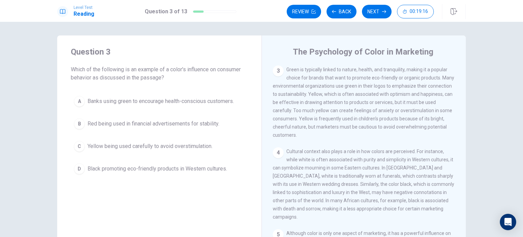
click at [160, 145] on span "Yellow being used carefully to avoid overstimulation." at bounding box center [149, 146] width 125 height 8
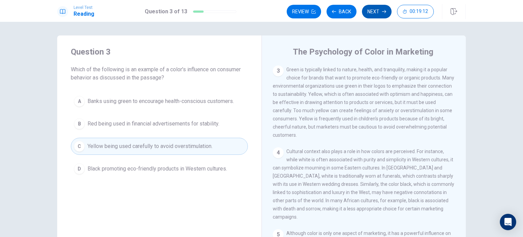
click at [377, 13] on button "Next" at bounding box center [377, 12] width 30 height 14
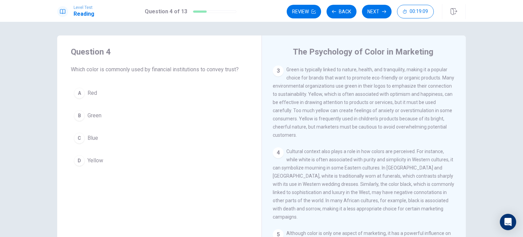
click at [92, 139] on span "Blue" at bounding box center [92, 138] width 11 height 8
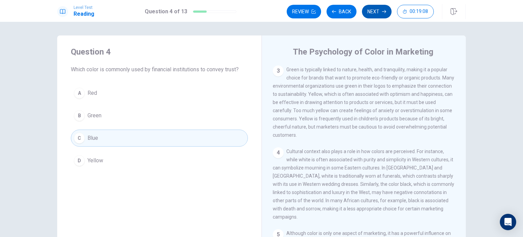
click at [385, 12] on icon "button" at bounding box center [384, 12] width 4 height 4
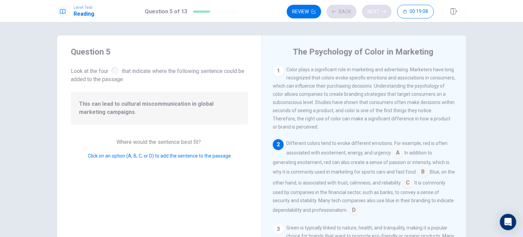
scroll to position [24, 0]
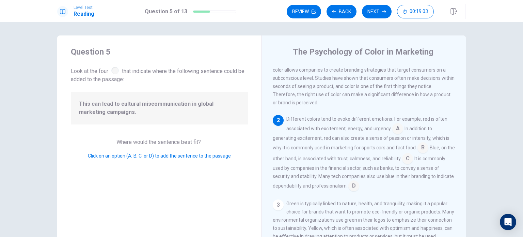
click at [398, 130] on input at bounding box center [397, 129] width 11 height 11
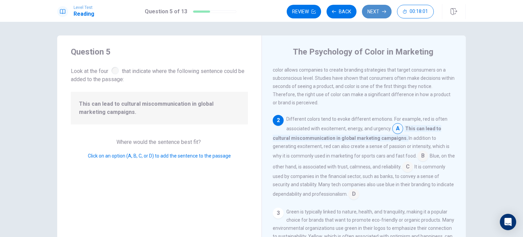
click at [374, 10] on button "Next" at bounding box center [377, 12] width 30 height 14
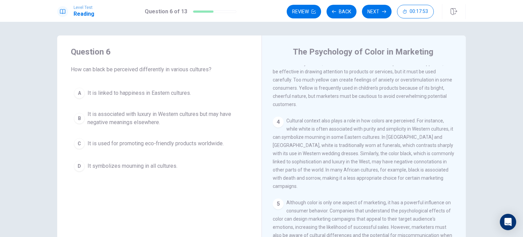
scroll to position [191, 0]
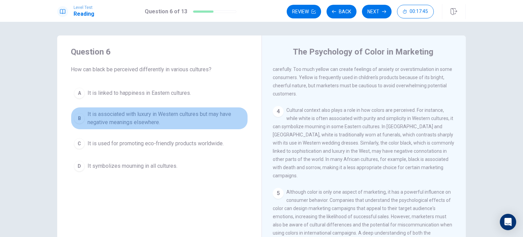
click at [180, 118] on span "It is associated with luxury in Western cultures but may have negative meanings…" at bounding box center [165, 118] width 157 height 16
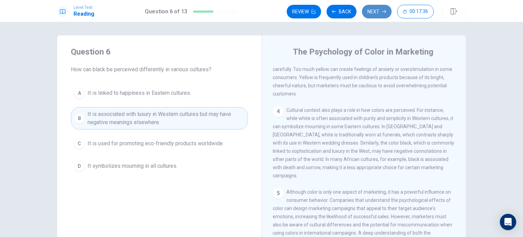
click at [381, 14] on button "Next" at bounding box center [377, 12] width 30 height 14
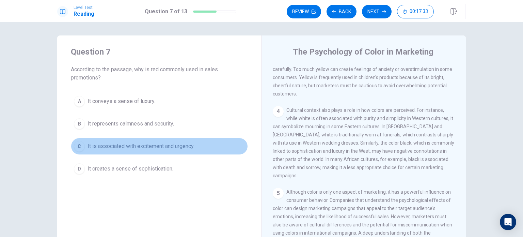
click at [167, 145] on span "It is associated with excitement and urgency." at bounding box center [140, 146] width 107 height 8
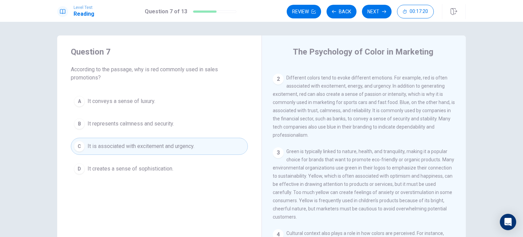
scroll to position [65, 0]
click at [383, 14] on button "Next" at bounding box center [377, 12] width 30 height 14
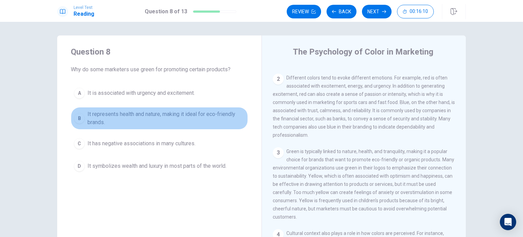
click at [203, 113] on span "It represents health and nature, making it ideal for eco-friendly brands." at bounding box center [165, 118] width 157 height 16
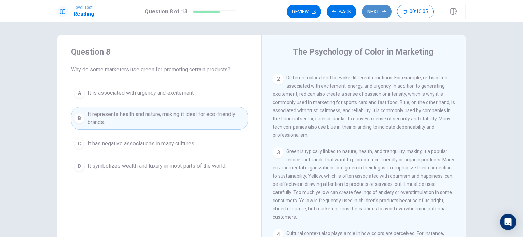
click at [378, 12] on button "Next" at bounding box center [377, 12] width 30 height 14
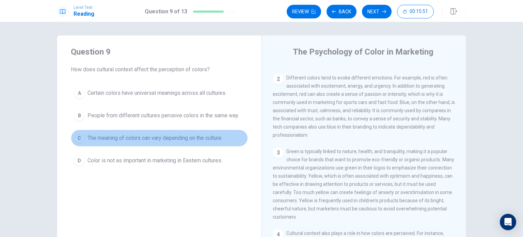
click at [186, 141] on span "The meaning of colors can vary depending on the culture." at bounding box center [154, 138] width 135 height 8
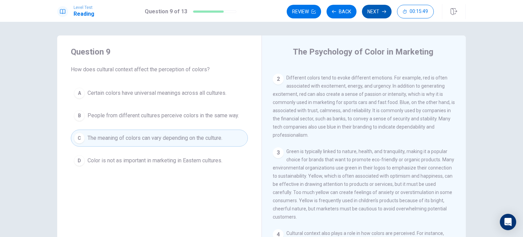
click at [383, 10] on icon "button" at bounding box center [384, 12] width 4 height 4
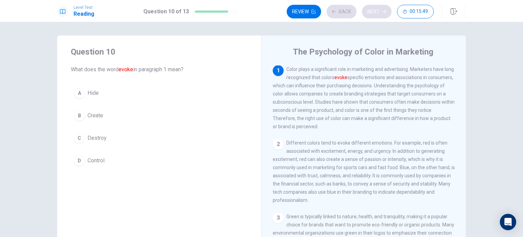
scroll to position [0, 0]
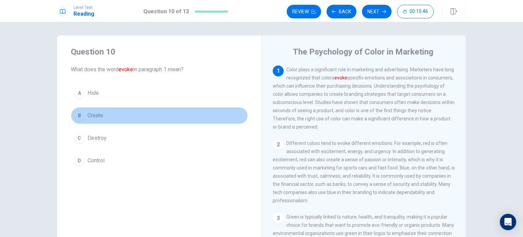
click at [96, 119] on span "Create" at bounding box center [95, 115] width 16 height 8
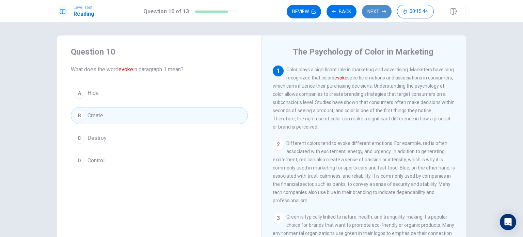
click at [376, 10] on button "Next" at bounding box center [377, 12] width 30 height 14
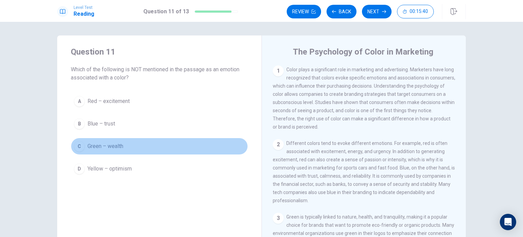
click at [114, 145] on span "Green – wealth" at bounding box center [105, 146] width 36 height 8
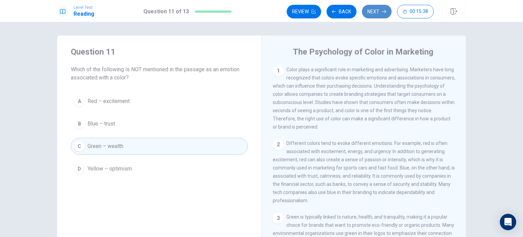
click at [384, 13] on icon "button" at bounding box center [384, 12] width 4 height 4
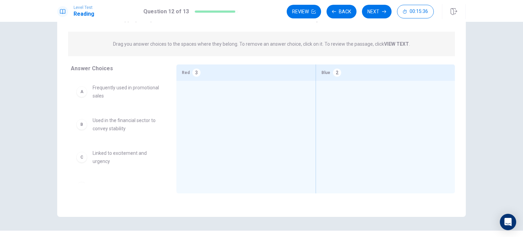
scroll to position [59, 0]
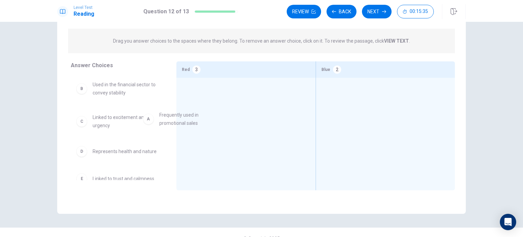
drag, startPoint x: 115, startPoint y: 99, endPoint x: 216, endPoint y: 124, distance: 104.9
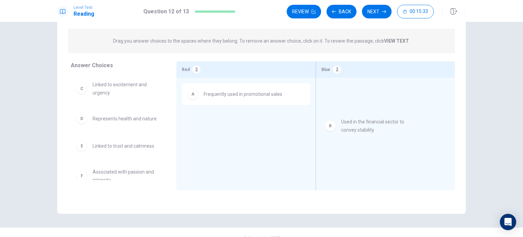
drag, startPoint x: 137, startPoint y: 99, endPoint x: 408, endPoint y: 125, distance: 272.2
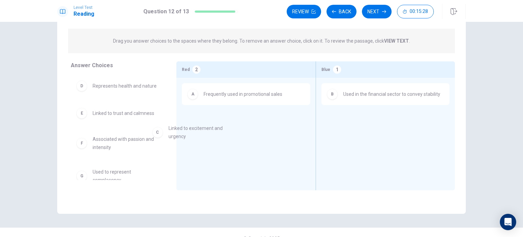
drag, startPoint x: 132, startPoint y: 102, endPoint x: 226, endPoint y: 144, distance: 102.6
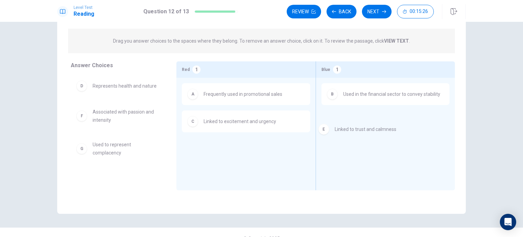
drag, startPoint x: 137, startPoint y: 120, endPoint x: 403, endPoint y: 127, distance: 266.6
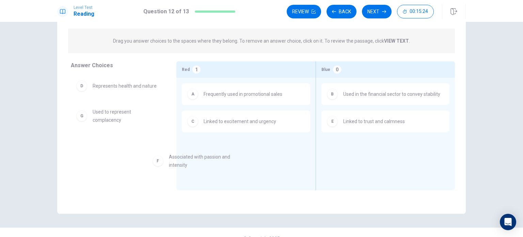
drag, startPoint x: 117, startPoint y: 125, endPoint x: 229, endPoint y: 167, distance: 119.4
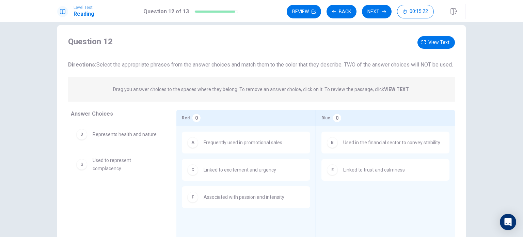
scroll to position [10, 0]
click at [426, 41] on button "View text" at bounding box center [435, 43] width 37 height 13
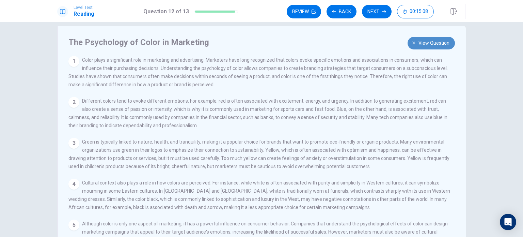
click at [416, 42] on button "View question" at bounding box center [430, 43] width 47 height 13
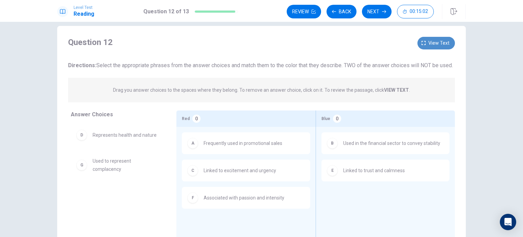
click at [417, 42] on button "View text" at bounding box center [435, 43] width 37 height 13
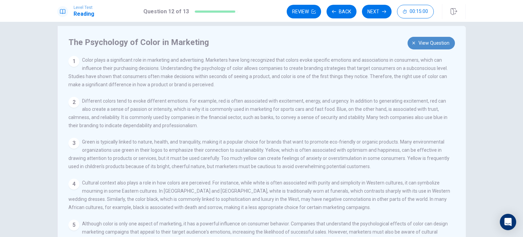
click at [416, 42] on button "View question" at bounding box center [430, 43] width 47 height 13
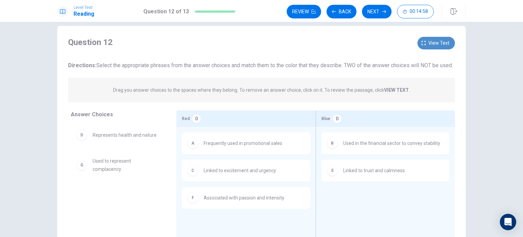
click at [417, 42] on button "View text" at bounding box center [435, 43] width 37 height 13
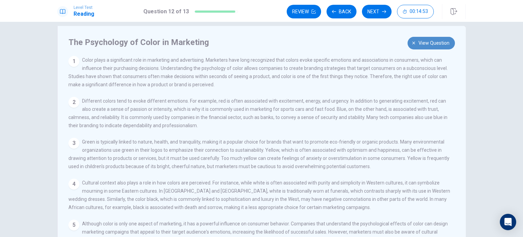
click at [416, 42] on button "View question" at bounding box center [430, 43] width 47 height 13
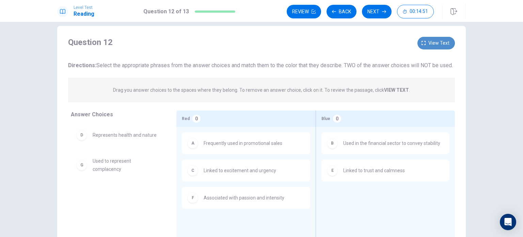
click at [417, 42] on button "View text" at bounding box center [435, 43] width 37 height 13
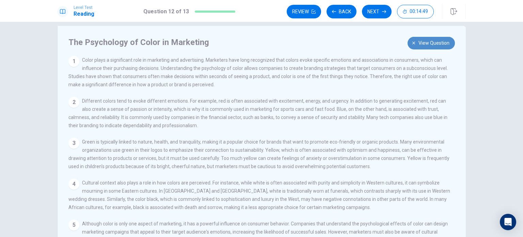
click at [416, 42] on button "View question" at bounding box center [430, 43] width 47 height 13
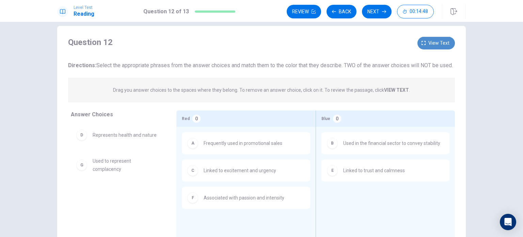
click at [417, 42] on button "View text" at bounding box center [435, 43] width 37 height 13
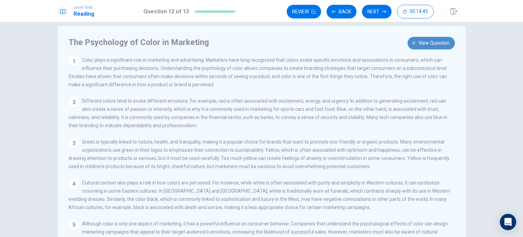
click at [416, 42] on button "View question" at bounding box center [430, 43] width 47 height 13
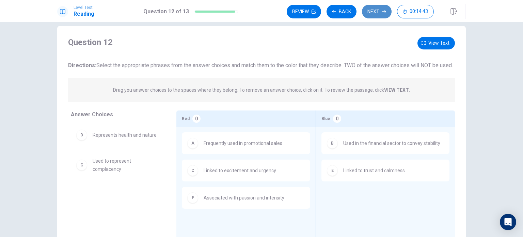
click at [376, 14] on button "Next" at bounding box center [377, 12] width 30 height 14
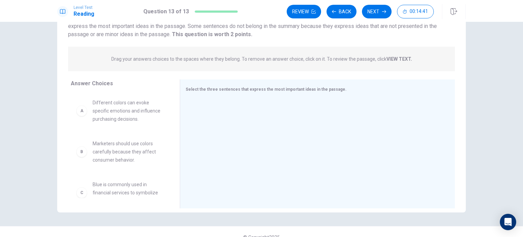
scroll to position [61, 0]
drag, startPoint x: 133, startPoint y: 110, endPoint x: 250, endPoint y: 118, distance: 116.7
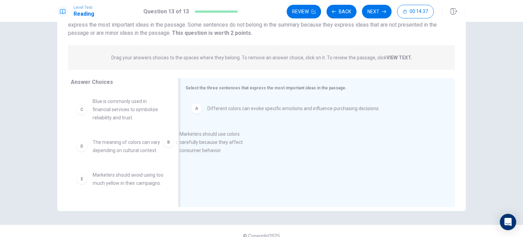
drag, startPoint x: 152, startPoint y: 108, endPoint x: 252, endPoint y: 140, distance: 105.1
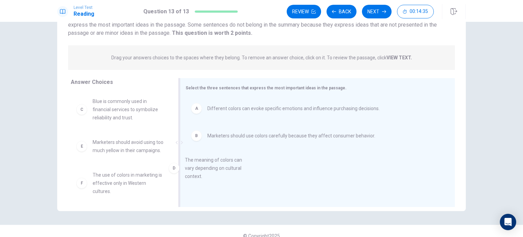
drag, startPoint x: 141, startPoint y: 147, endPoint x: 241, endPoint y: 165, distance: 102.3
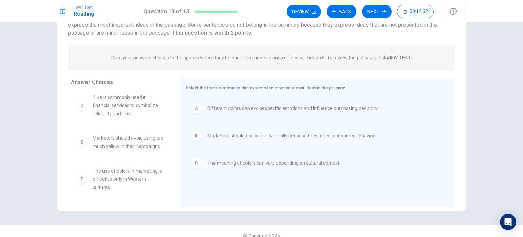
scroll to position [0, 0]
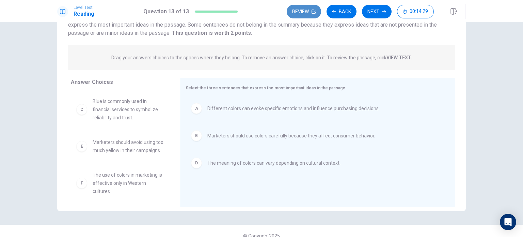
click at [311, 17] on button "Review" at bounding box center [304, 12] width 34 height 14
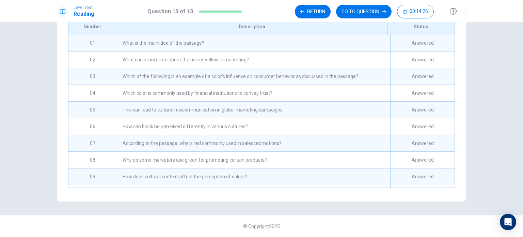
click at [304, 44] on div "What is the main idea of the passage?" at bounding box center [253, 43] width 273 height 16
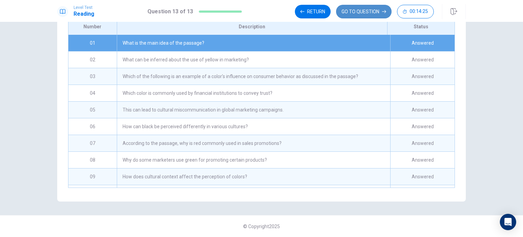
click at [360, 12] on button "GO TO QUESTION" at bounding box center [363, 12] width 55 height 14
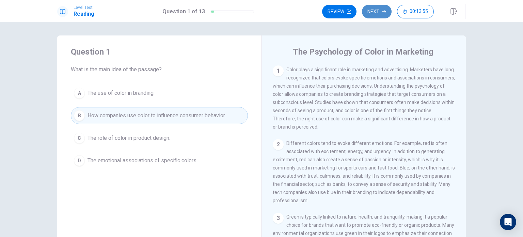
click at [381, 6] on button "Next" at bounding box center [377, 12] width 30 height 14
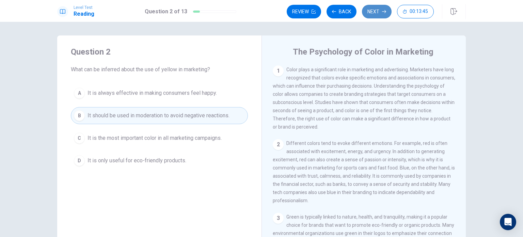
click at [378, 8] on button "Next" at bounding box center [377, 12] width 30 height 14
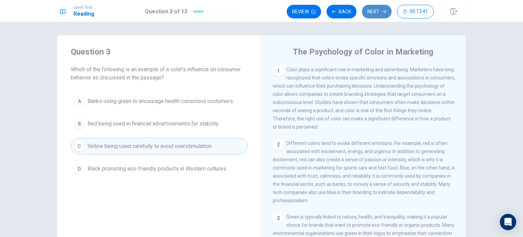
click at [378, 8] on button "Next" at bounding box center [377, 12] width 30 height 14
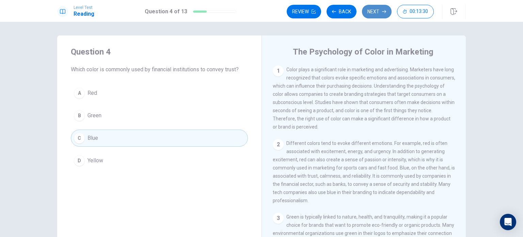
click at [378, 8] on button "Next" at bounding box center [377, 12] width 30 height 14
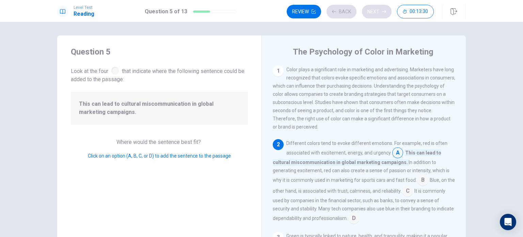
scroll to position [32, 0]
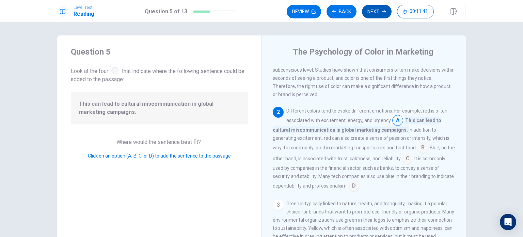
click at [374, 12] on button "Next" at bounding box center [377, 12] width 30 height 14
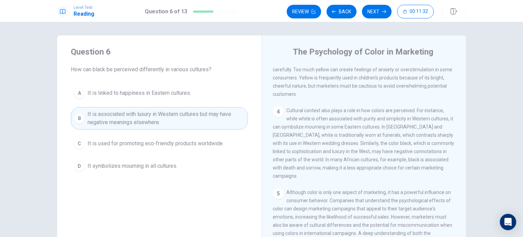
scroll to position [189, 0]
click at [373, 9] on button "Next" at bounding box center [377, 12] width 30 height 14
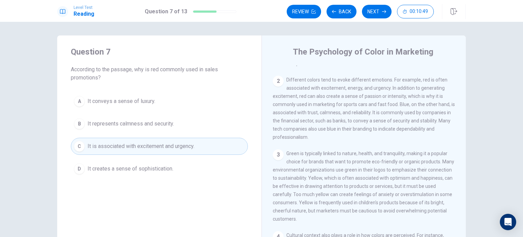
scroll to position [62, 0]
click at [381, 12] on button "Next" at bounding box center [377, 12] width 30 height 14
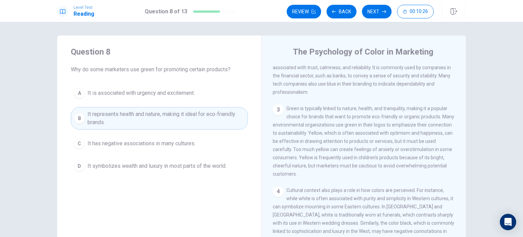
scroll to position [110, 0]
click at [377, 15] on button "Next" at bounding box center [377, 12] width 30 height 14
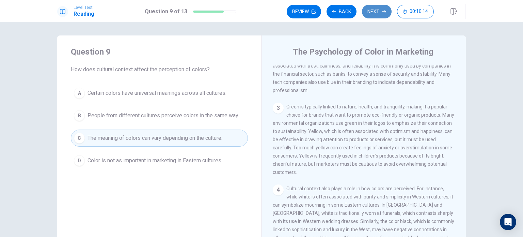
click at [368, 11] on button "Next" at bounding box center [377, 12] width 30 height 14
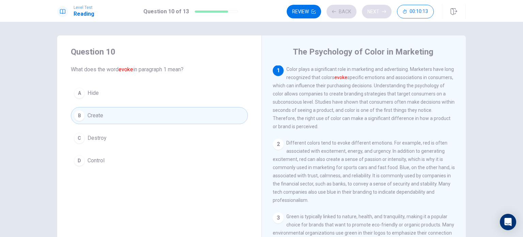
scroll to position [0, 0]
click at [368, 11] on button "Next" at bounding box center [377, 12] width 30 height 14
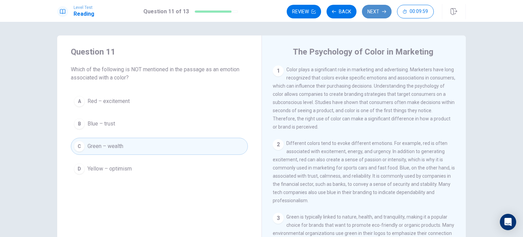
click at [376, 13] on button "Next" at bounding box center [377, 12] width 30 height 14
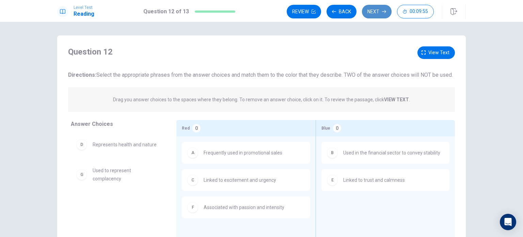
click at [374, 11] on button "Next" at bounding box center [377, 12] width 30 height 14
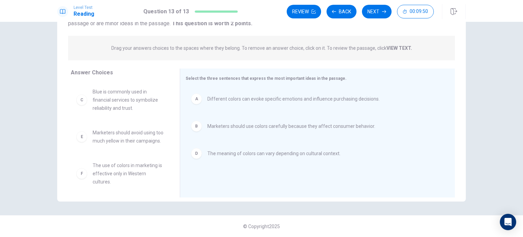
scroll to position [12, 0]
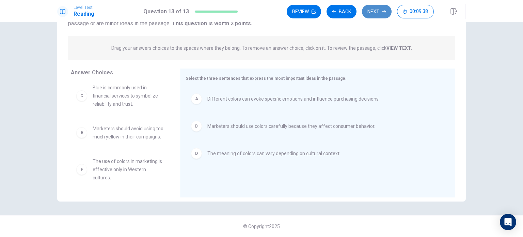
click at [374, 13] on button "Next" at bounding box center [377, 12] width 30 height 14
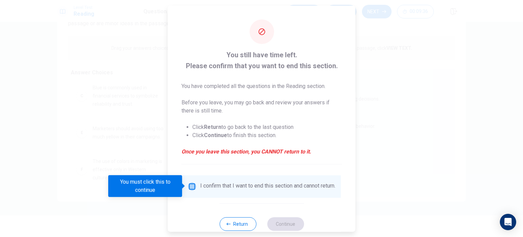
click at [188, 184] on input "You must click this to continue" at bounding box center [192, 186] width 8 height 8
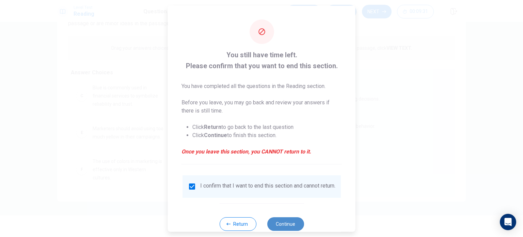
click at [286, 227] on button "Continue" at bounding box center [285, 223] width 37 height 14
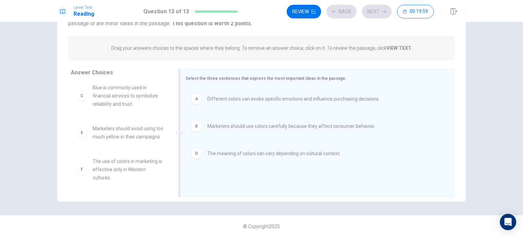
scroll to position [11, 0]
